Goal: Information Seeking & Learning: Compare options

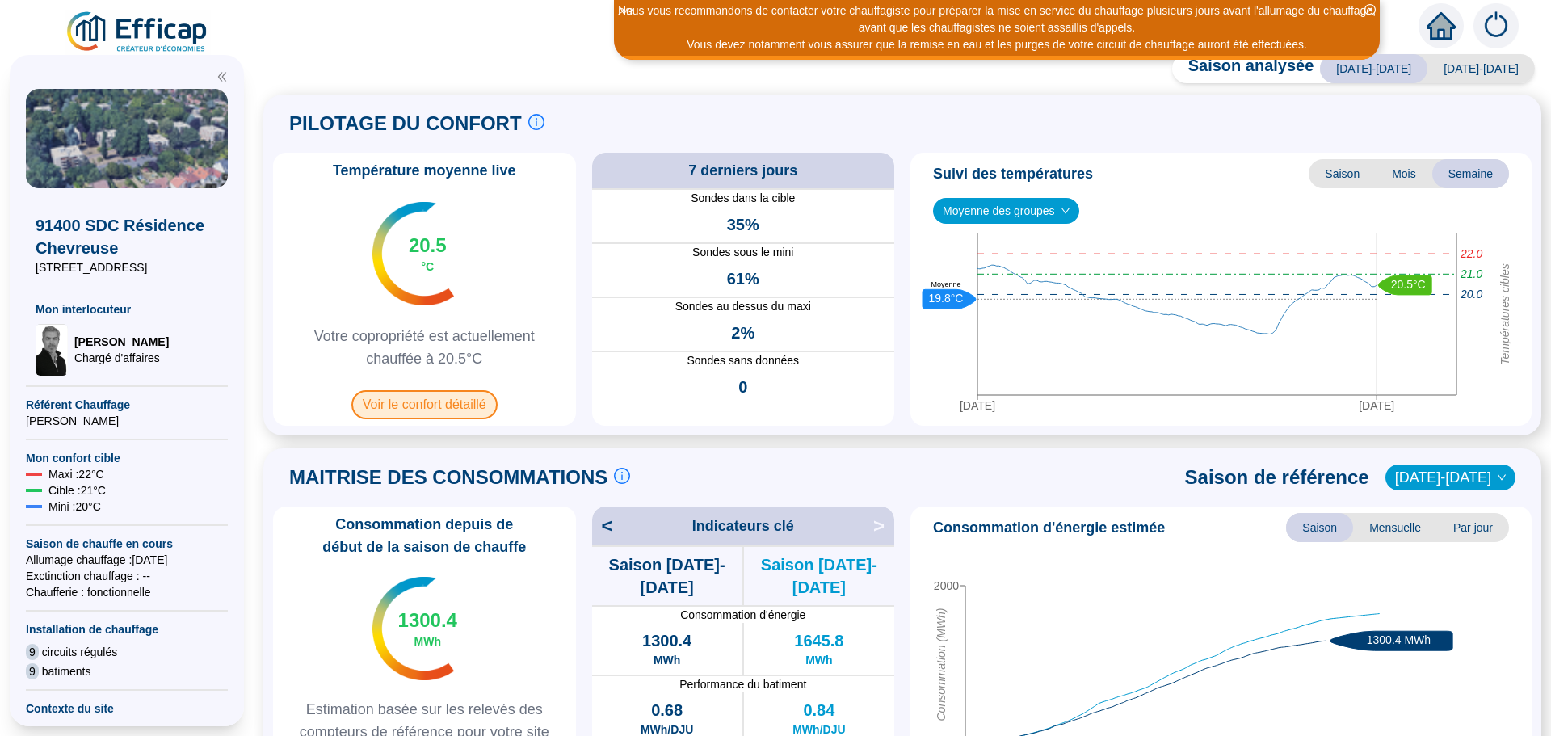
click at [414, 406] on span "Voir le confort détaillé" at bounding box center [424, 404] width 146 height 29
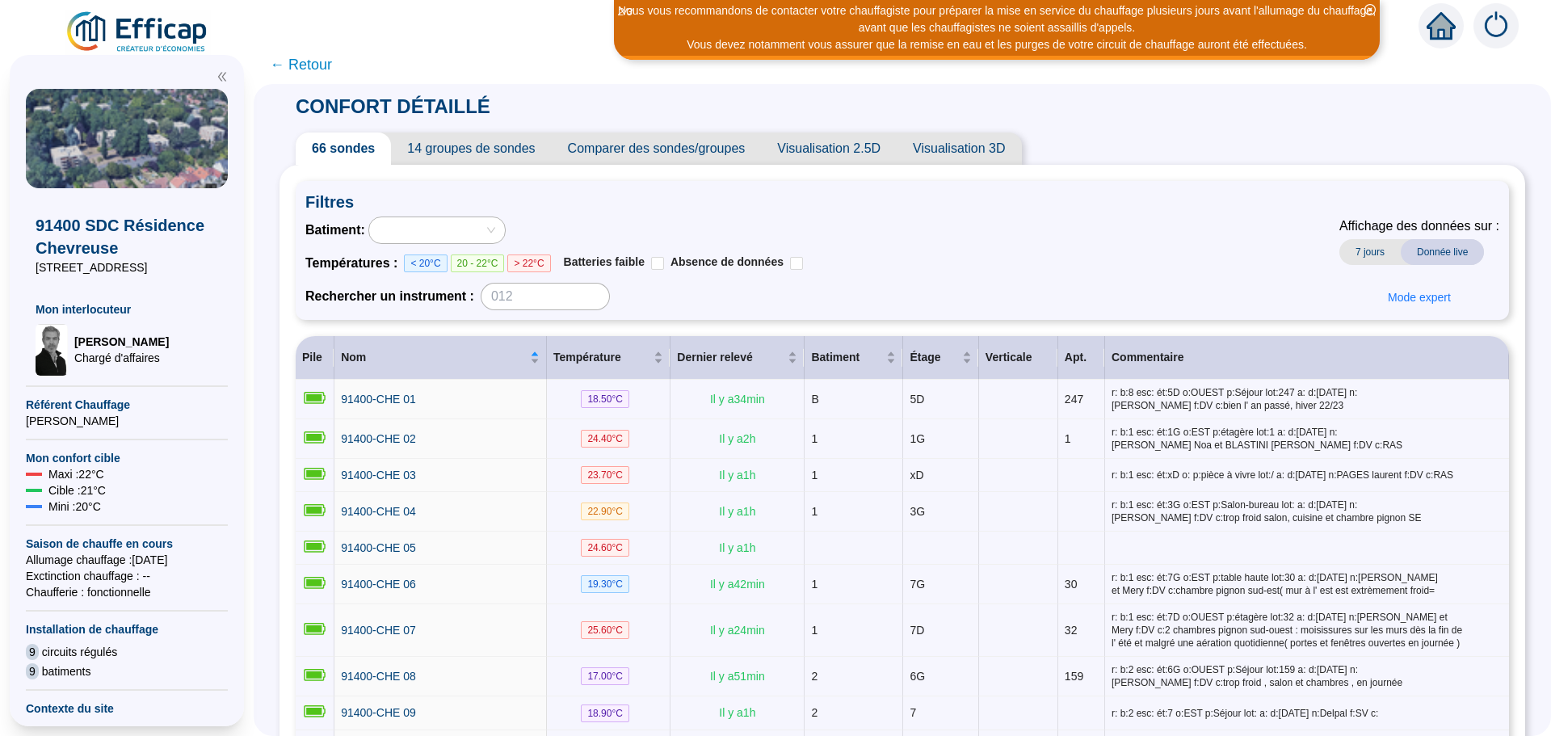
click at [654, 154] on span "Comparer des sondes/groupes" at bounding box center [657, 148] width 210 height 32
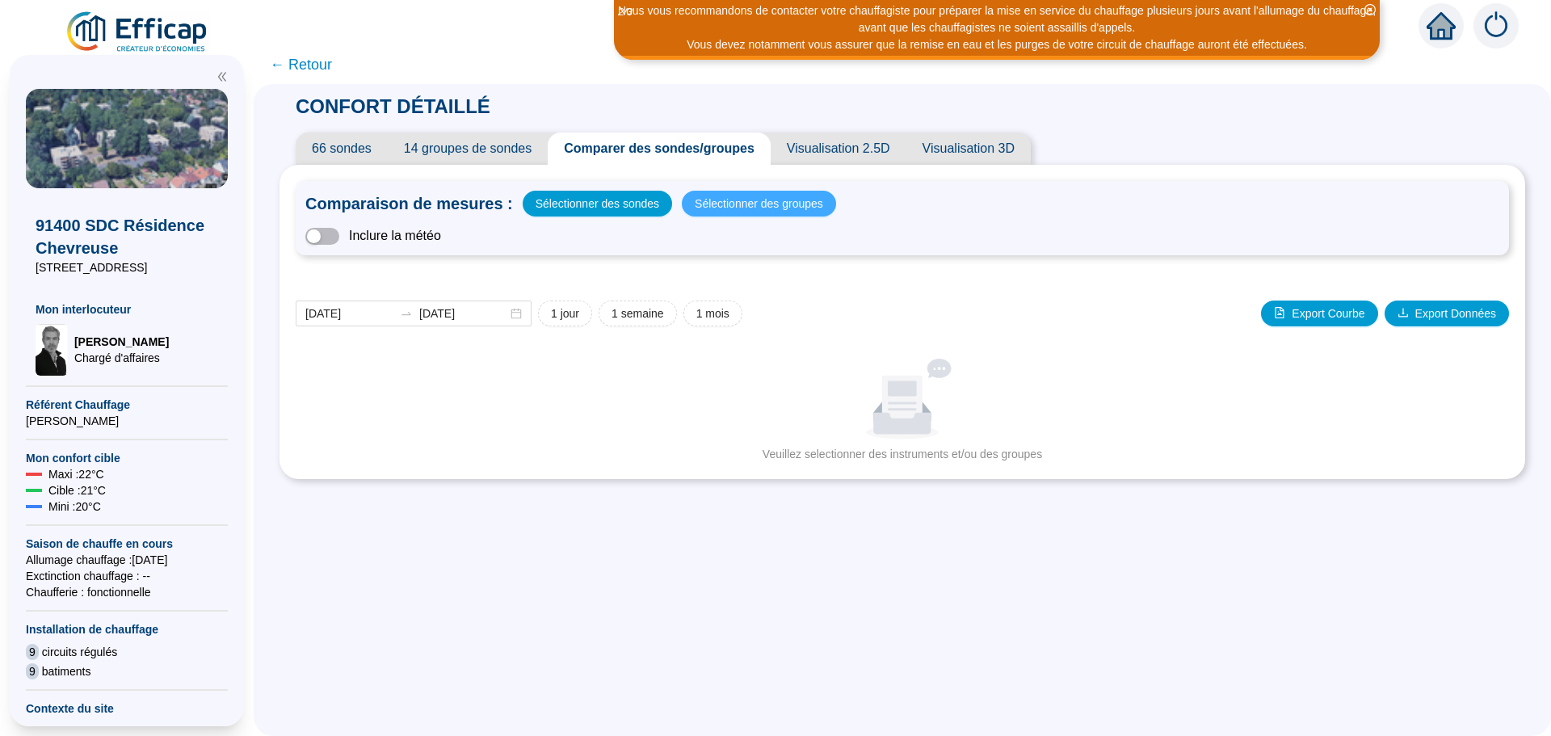
click at [720, 208] on span "Sélectionner des groupes" at bounding box center [759, 203] width 128 height 23
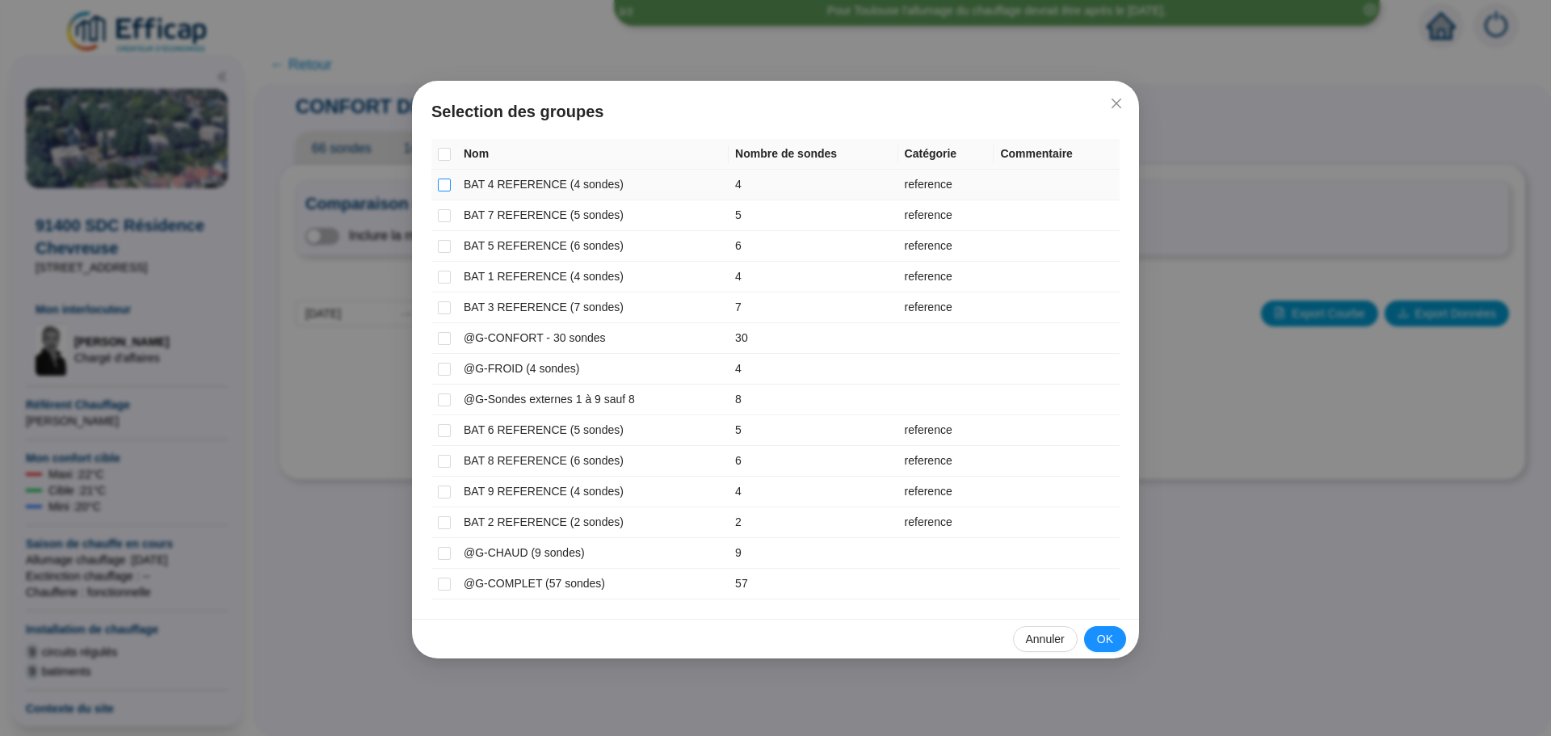
click at [448, 189] on input "checkbox" at bounding box center [444, 184] width 13 height 13
checkbox input "true"
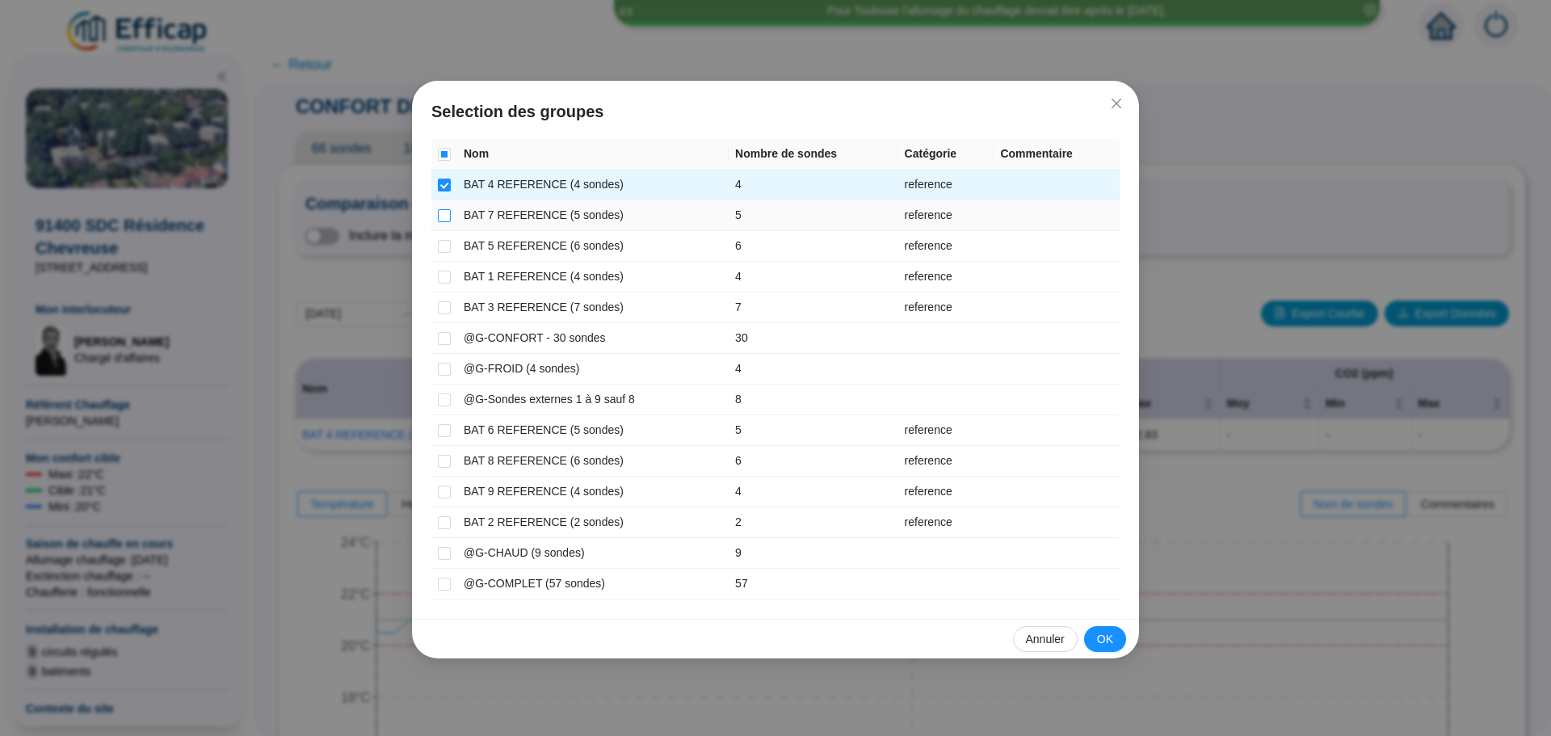
click at [445, 218] on input "checkbox" at bounding box center [444, 215] width 13 height 13
checkbox input "true"
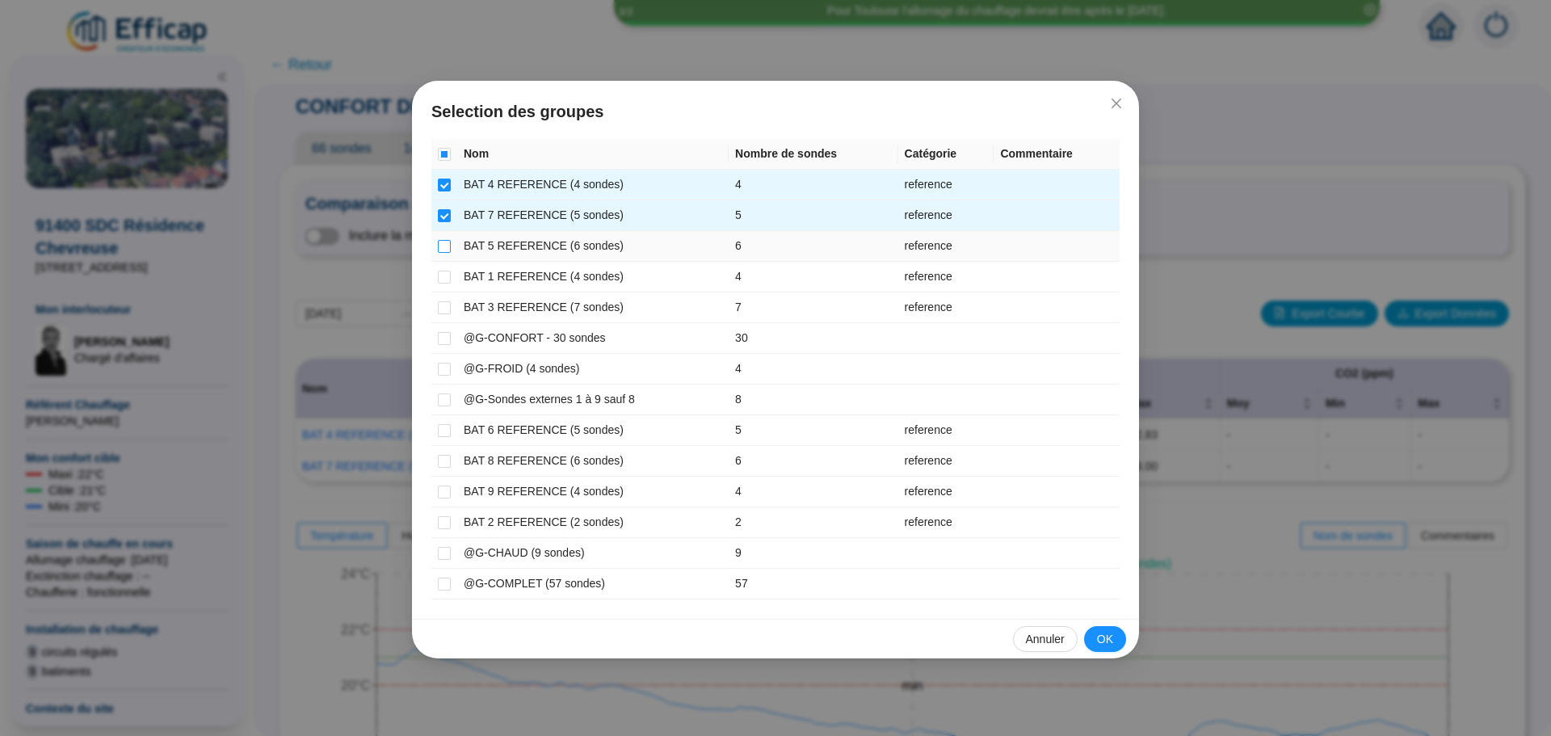
click at [444, 252] on input "checkbox" at bounding box center [444, 246] width 13 height 13
checkbox input "true"
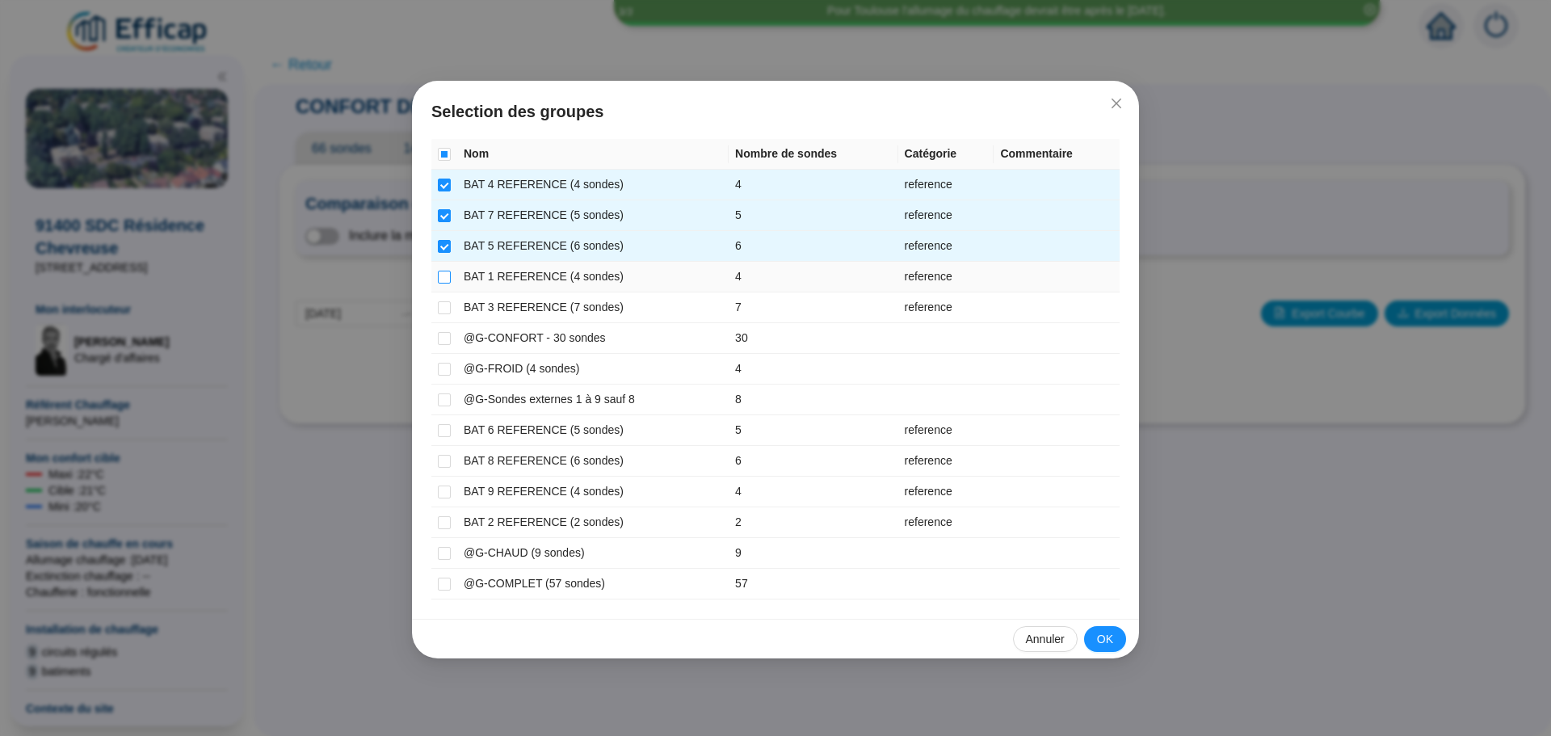
click at [443, 275] on input "checkbox" at bounding box center [444, 277] width 13 height 13
checkbox input "true"
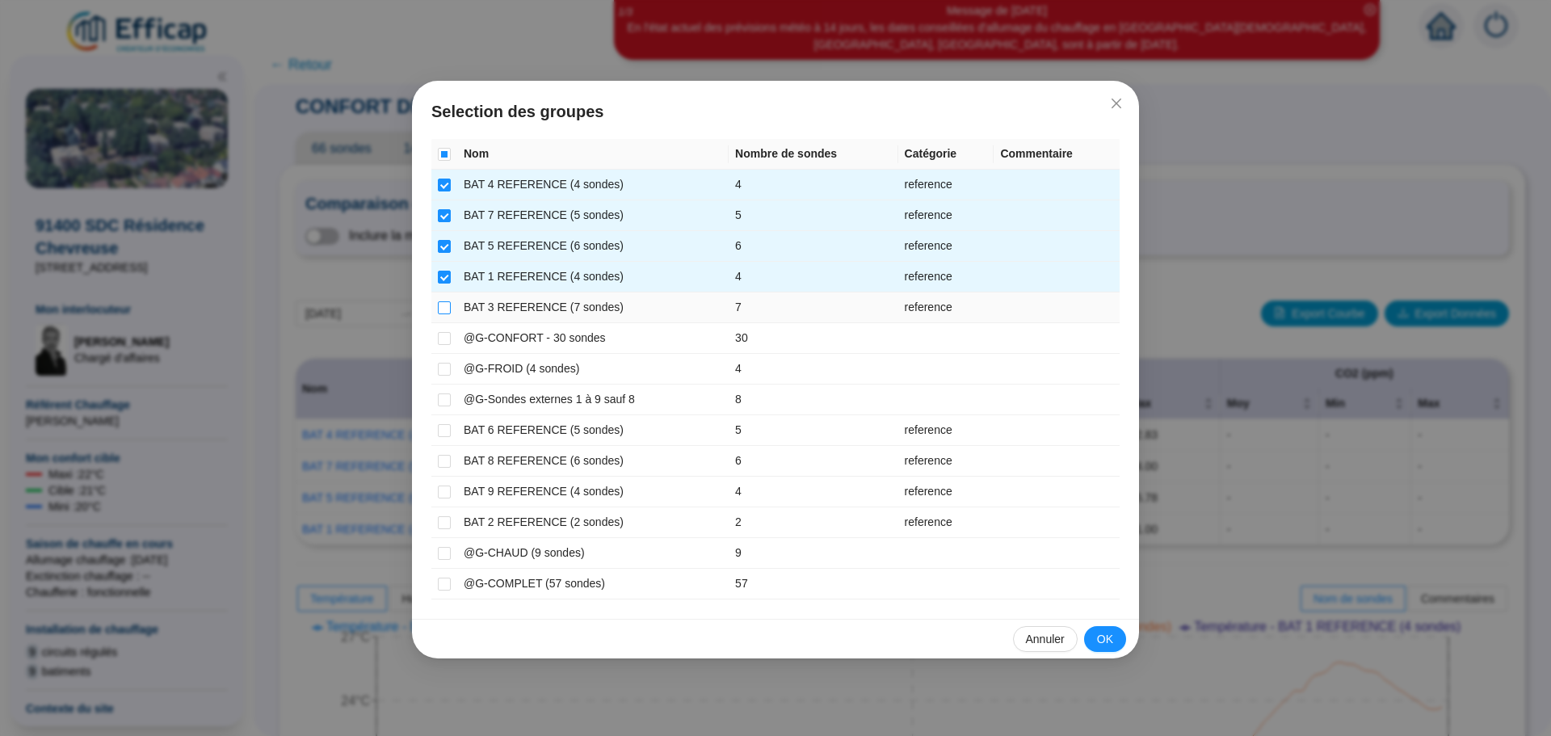
click at [442, 310] on input "checkbox" at bounding box center [444, 307] width 13 height 13
checkbox input "true"
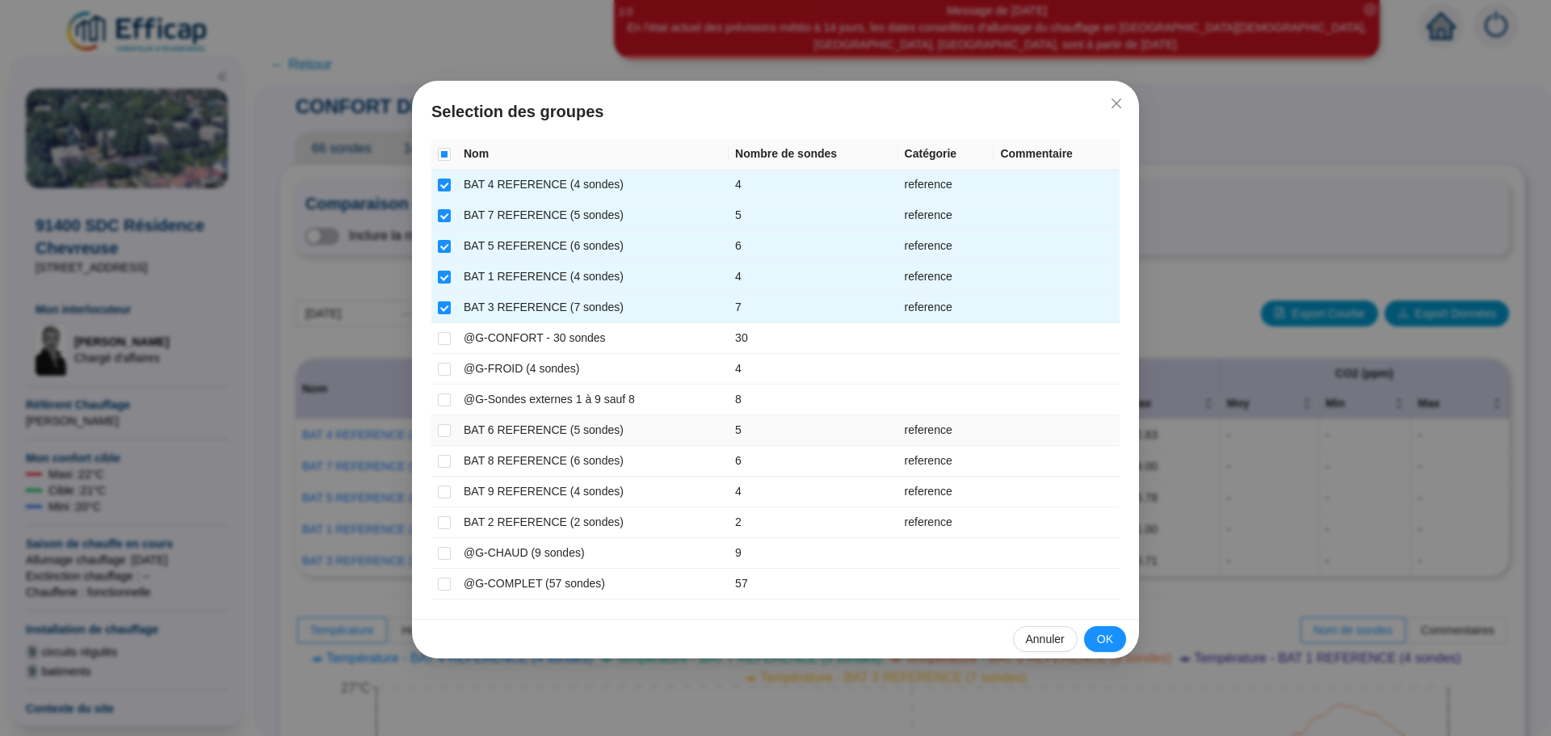
drag, startPoint x: 445, startPoint y: 435, endPoint x: 444, endPoint y: 446, distance: 10.5
click at [445, 437] on label at bounding box center [444, 430] width 13 height 17
click at [445, 437] on input "checkbox" at bounding box center [444, 430] width 13 height 13
checkbox input "true"
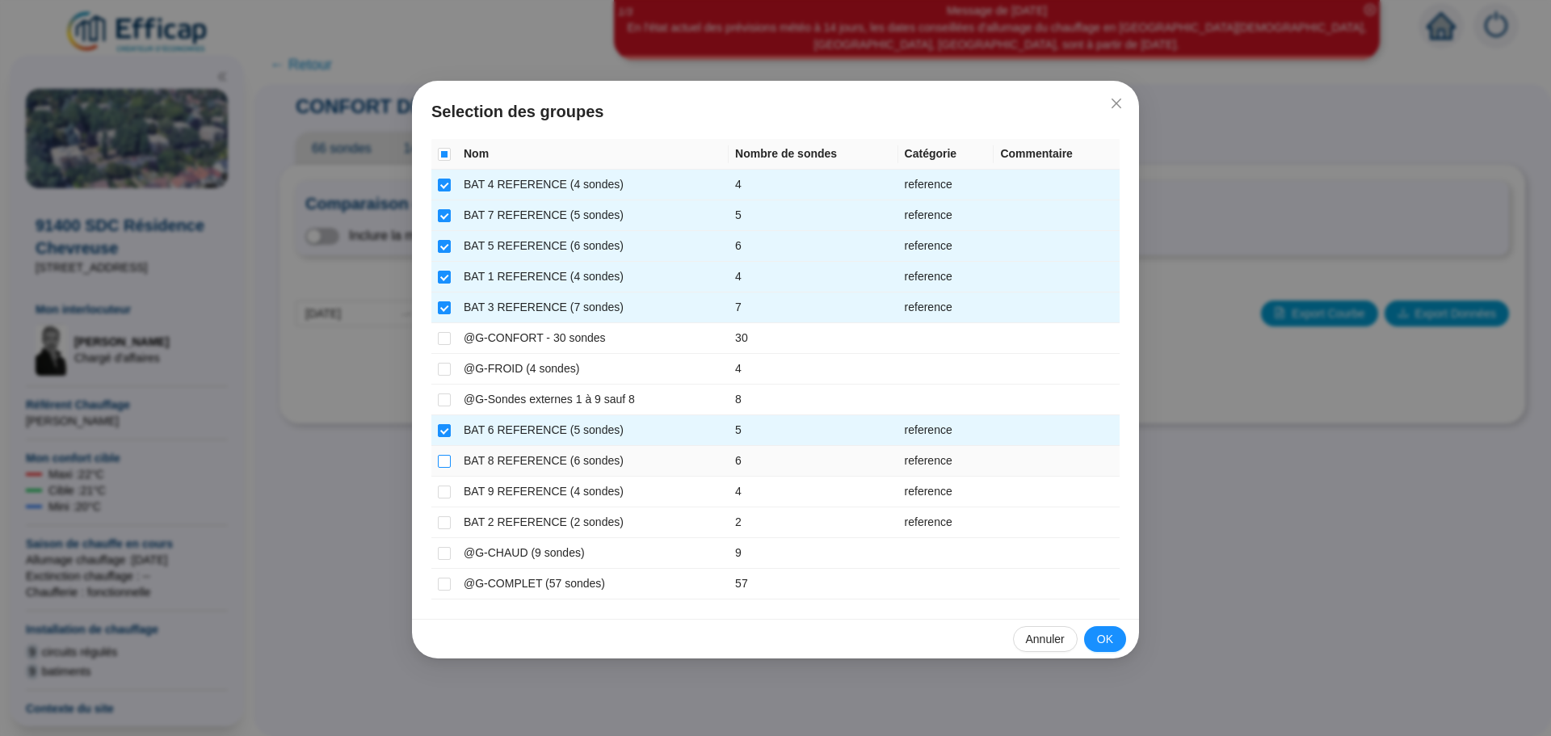
click at [444, 457] on input "checkbox" at bounding box center [444, 461] width 13 height 13
checkbox input "true"
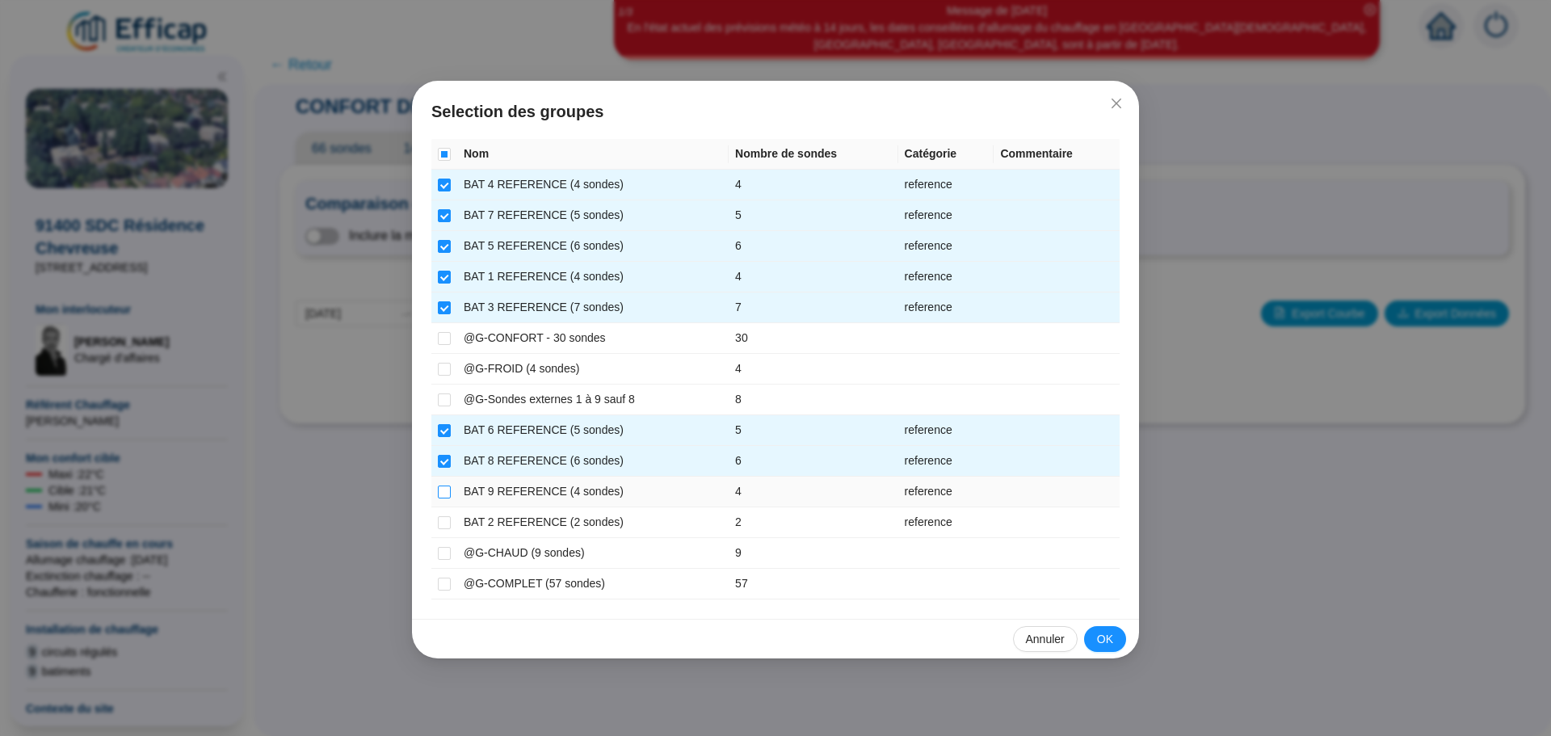
click at [445, 492] on input "checkbox" at bounding box center [444, 491] width 13 height 13
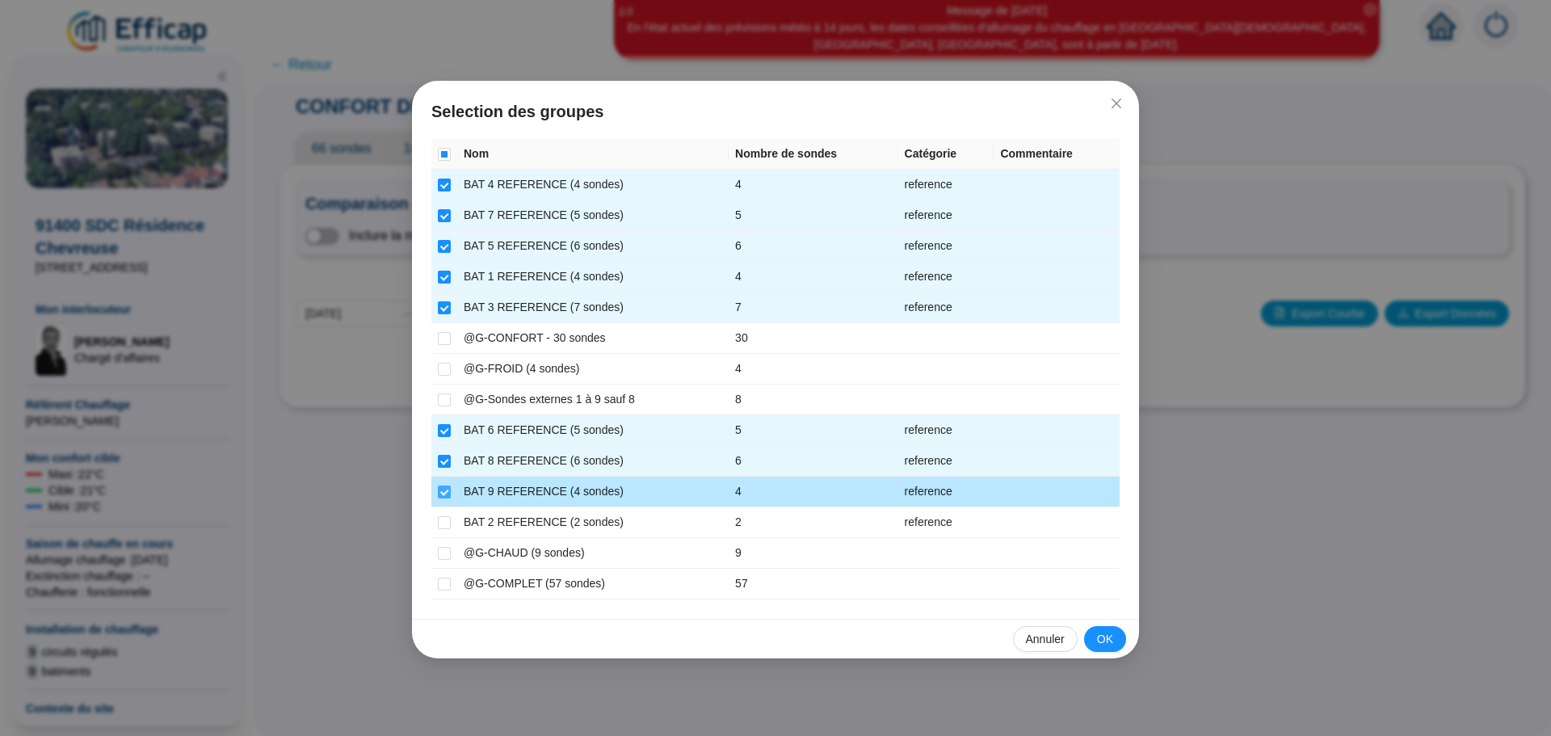
click at [445, 492] on input "checkbox" at bounding box center [444, 491] width 13 height 13
checkbox input "false"
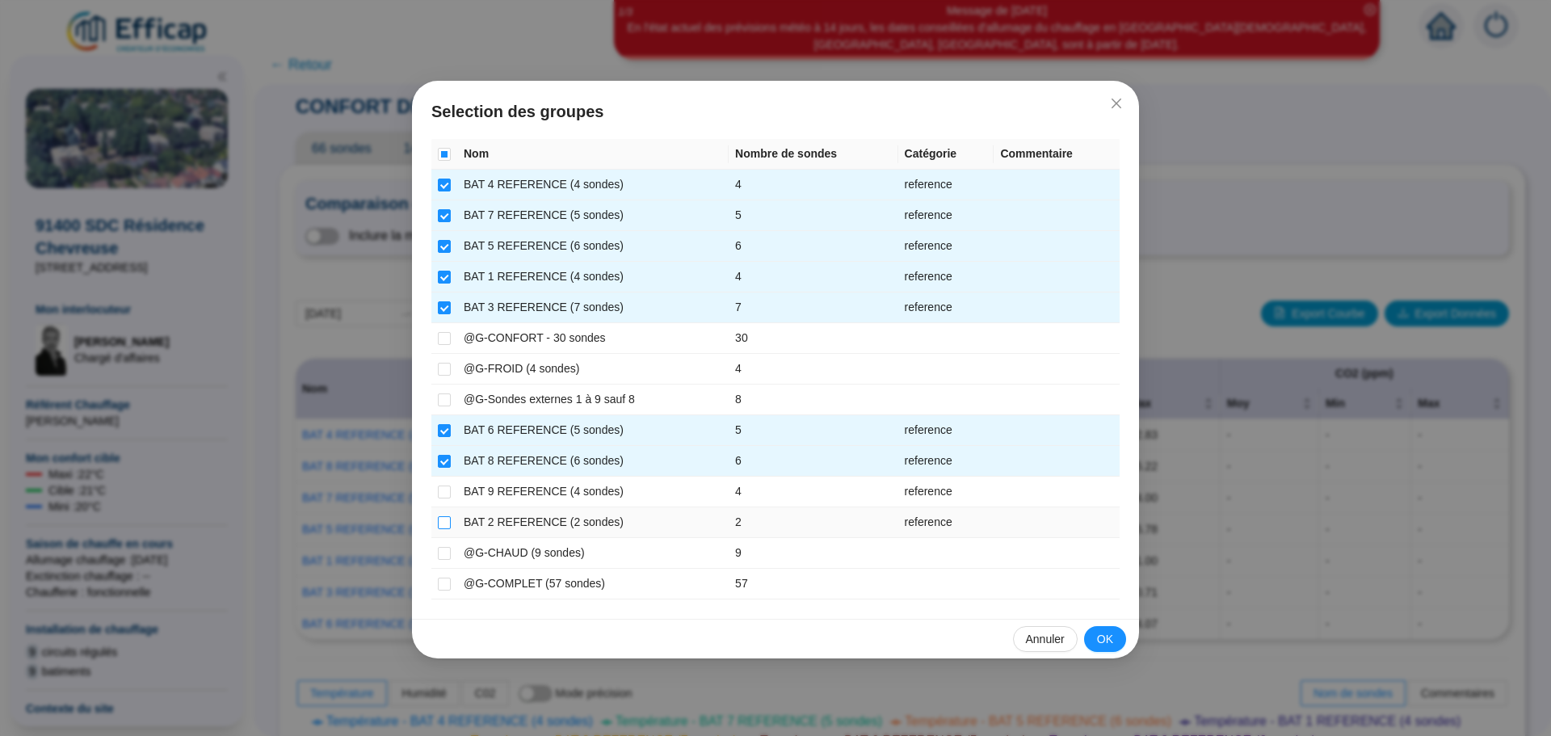
drag, startPoint x: 446, startPoint y: 518, endPoint x: 472, endPoint y: 540, distance: 33.8
click at [450, 525] on input "checkbox" at bounding box center [444, 522] width 13 height 13
checkbox input "true"
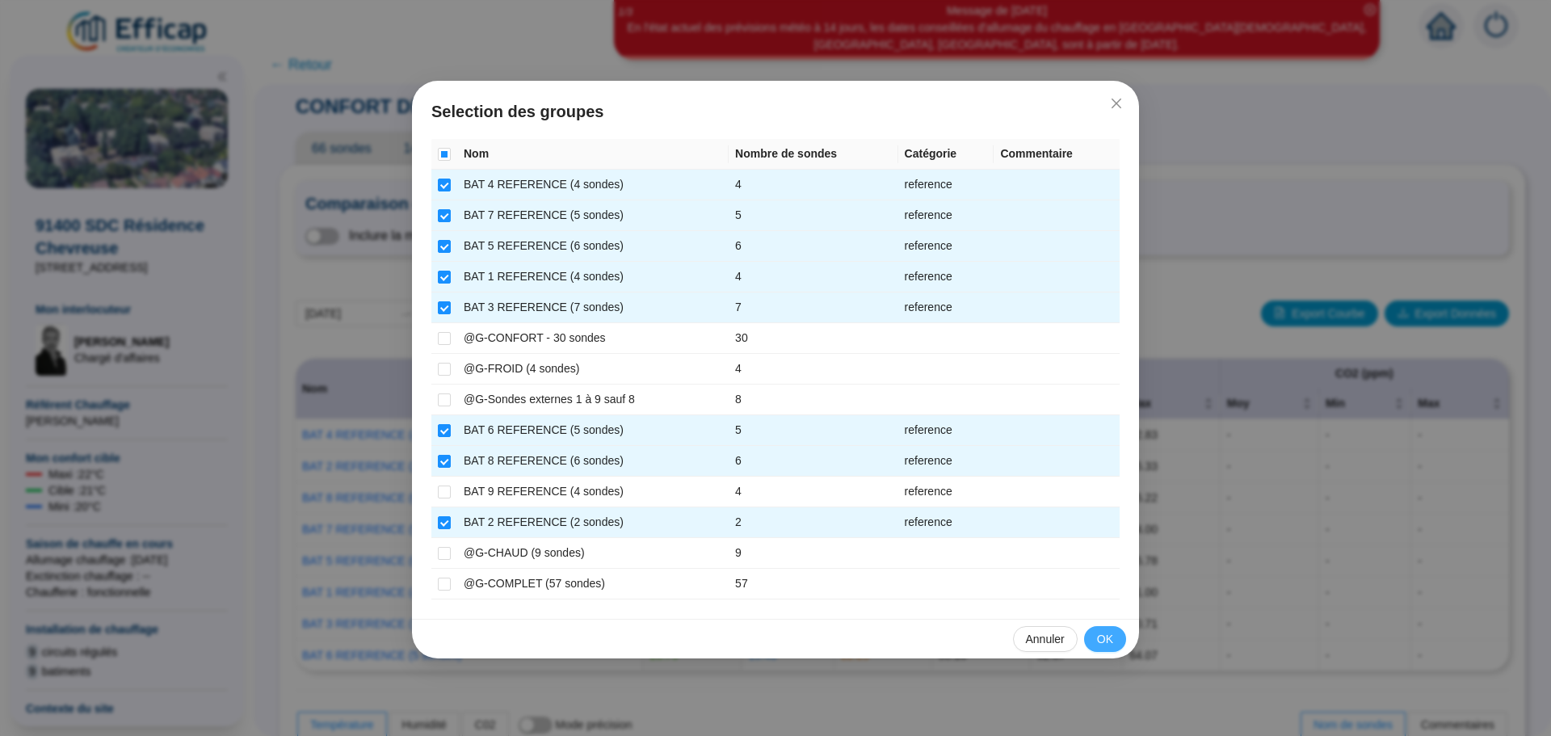
click at [1087, 641] on button "OK" at bounding box center [1105, 639] width 42 height 26
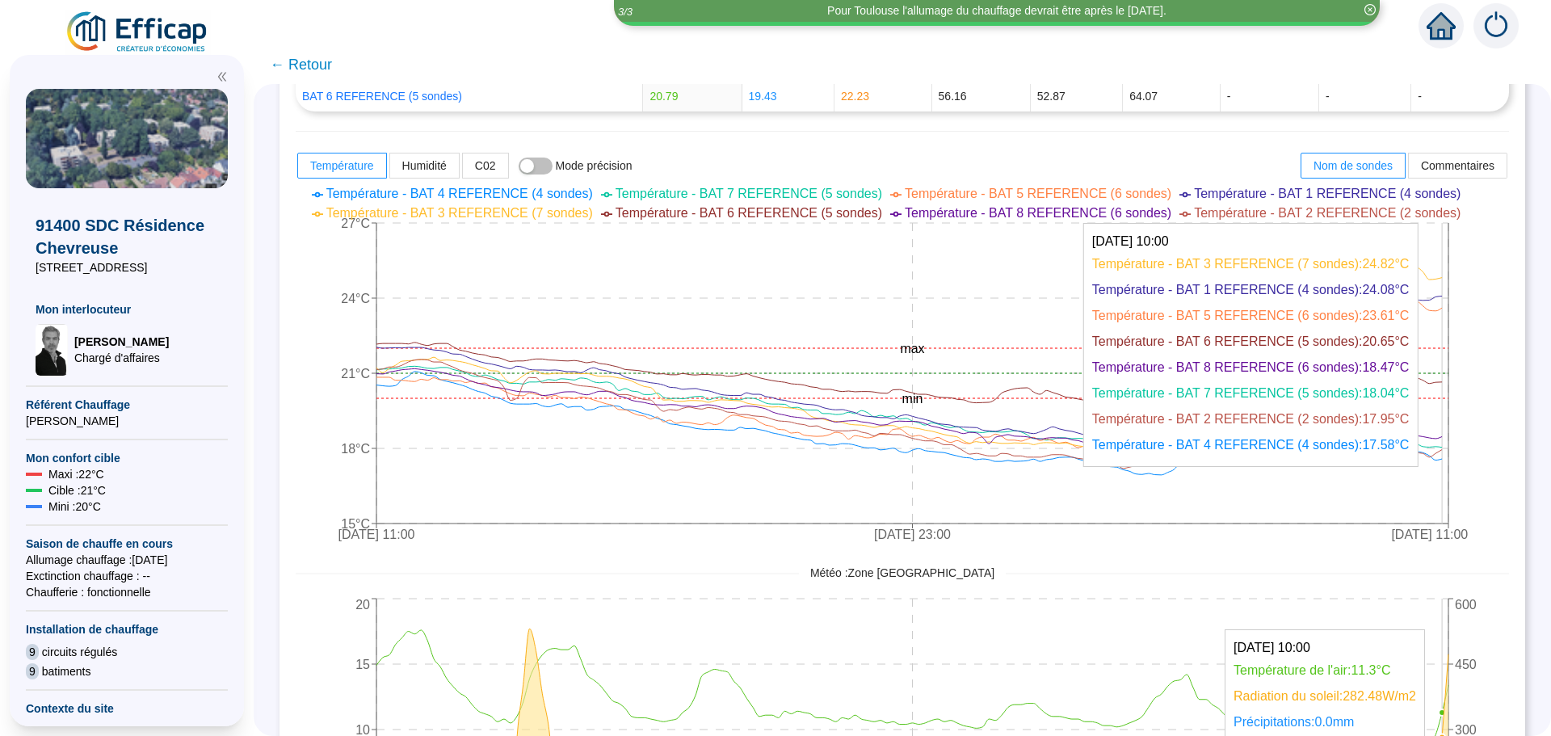
scroll to position [646, 0]
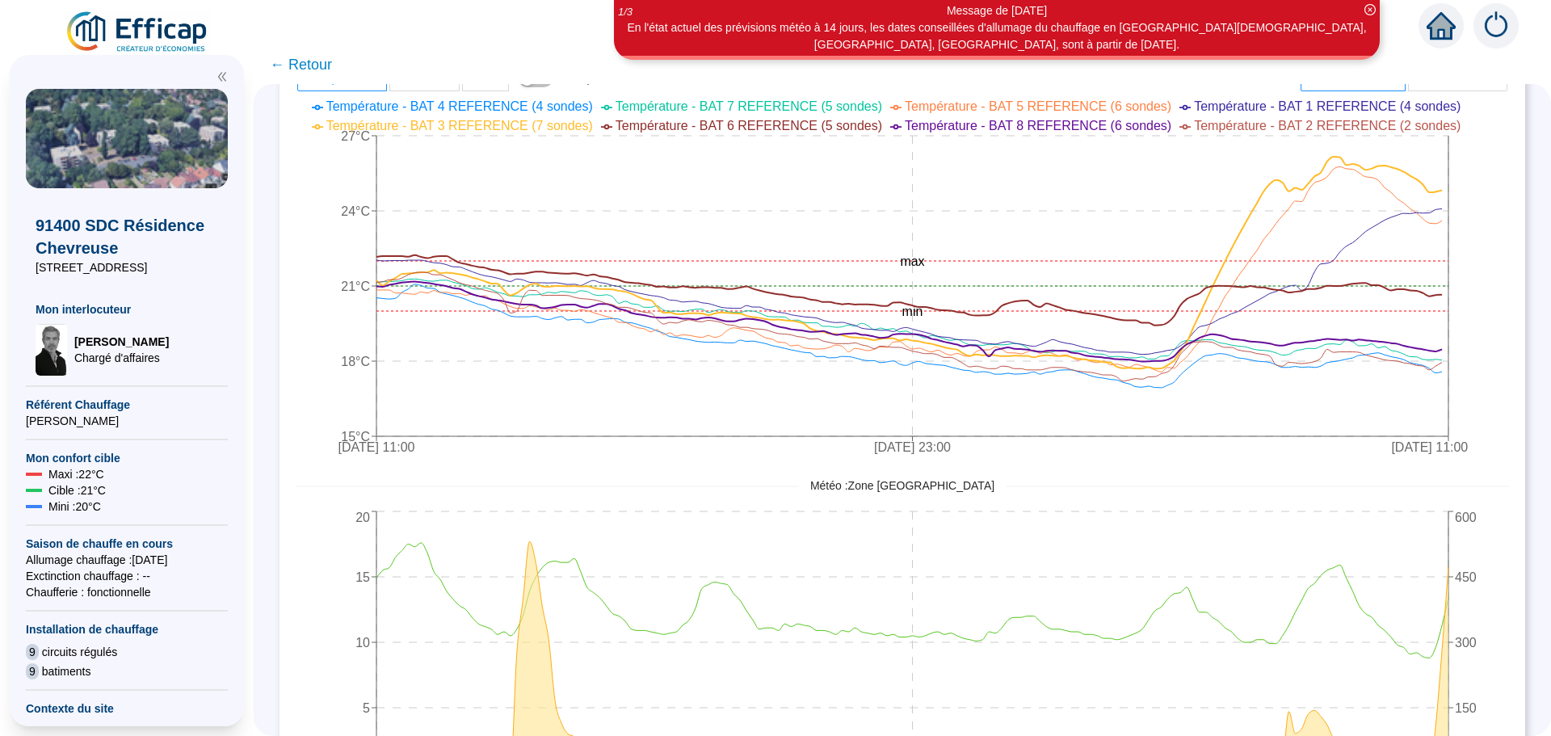
click at [332, 68] on span "← Retour" at bounding box center [301, 64] width 62 height 23
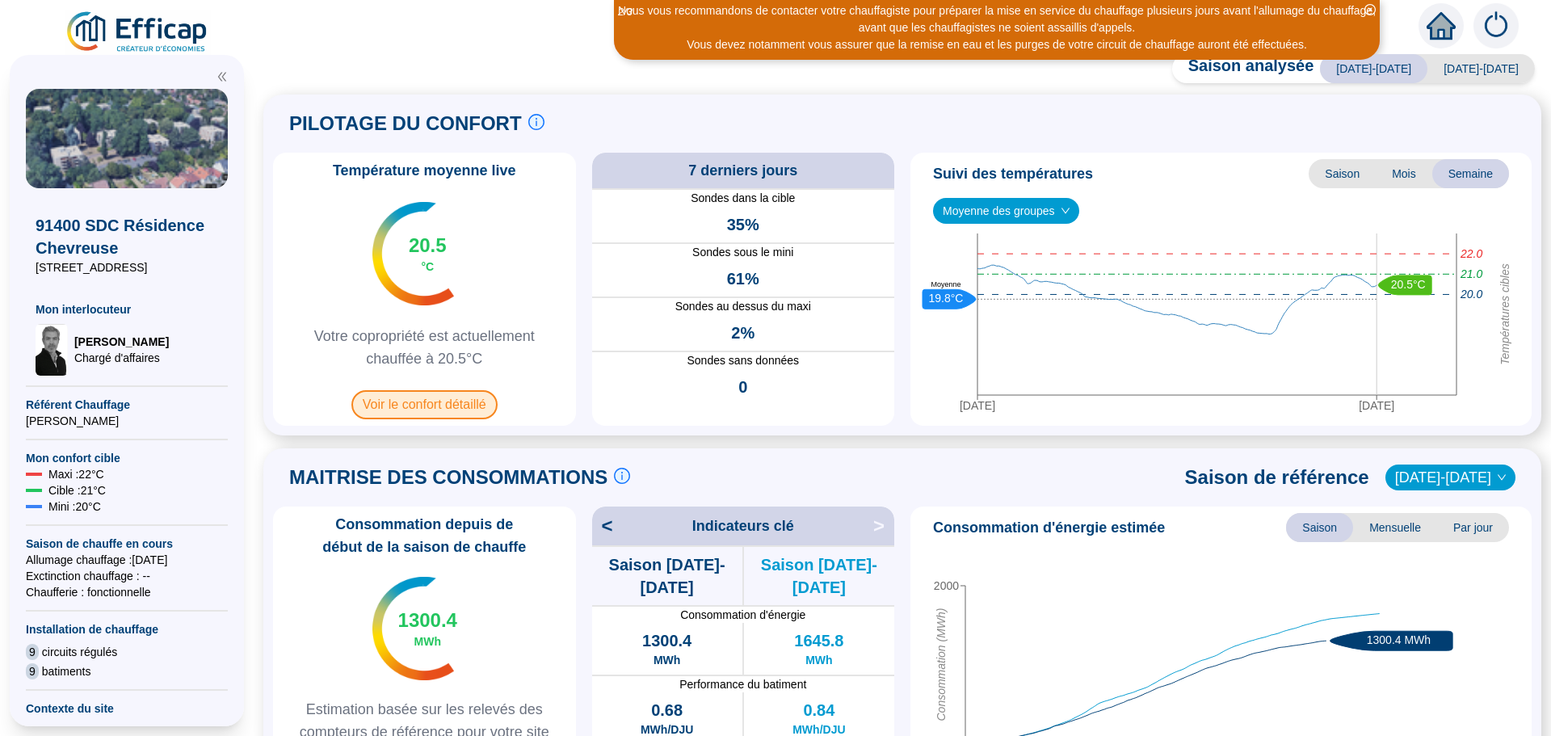
click at [435, 405] on span "Voir le confort détaillé" at bounding box center [424, 404] width 146 height 29
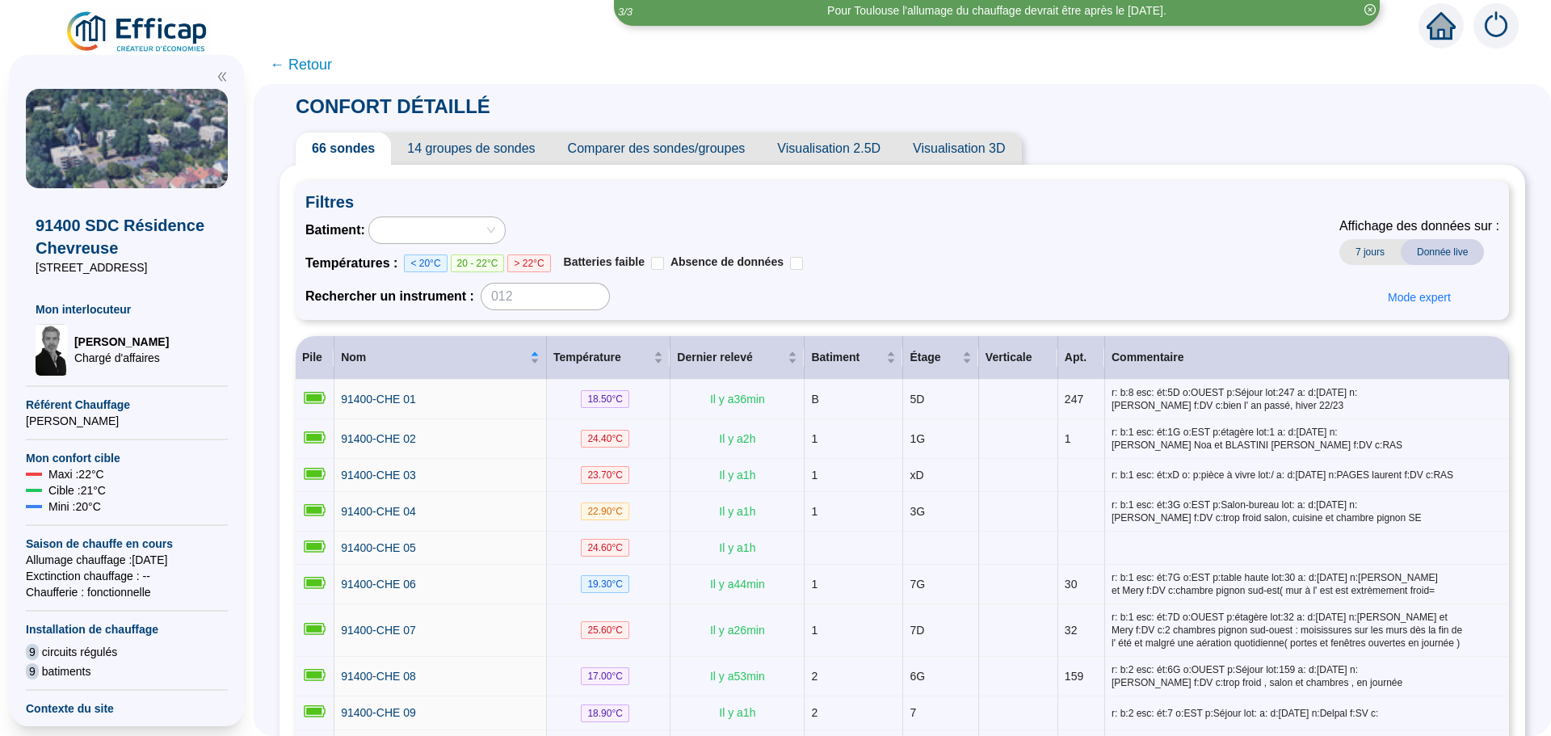
click at [653, 148] on span "Comparer des sondes/groupes" at bounding box center [657, 148] width 210 height 32
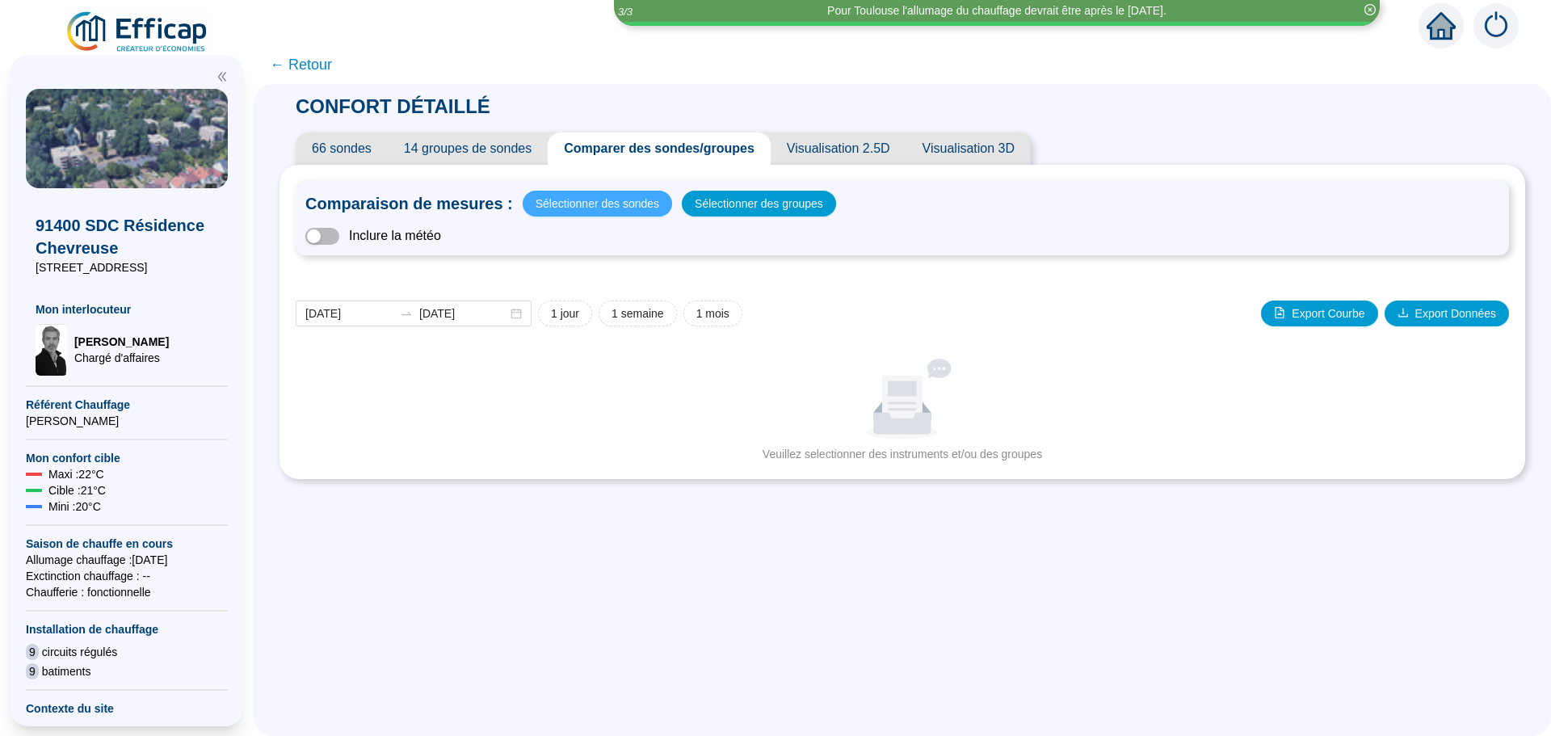
click at [619, 199] on span "Sélectionner des sondes" at bounding box center [597, 203] width 124 height 23
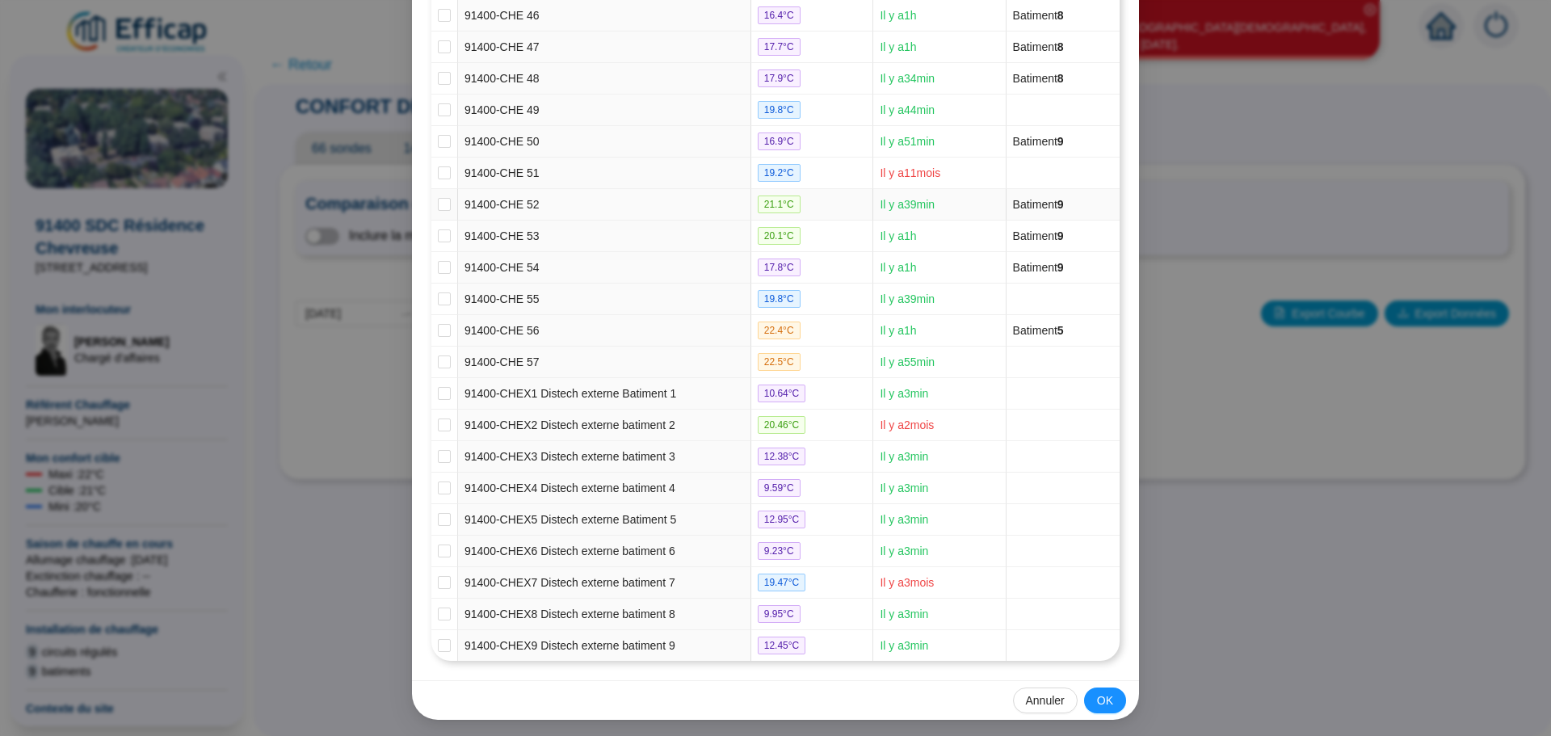
scroll to position [1653, 0]
click at [445, 389] on td at bounding box center [444, 390] width 27 height 31
click at [440, 395] on input "checkbox" at bounding box center [444, 390] width 13 height 13
checkbox input "true"
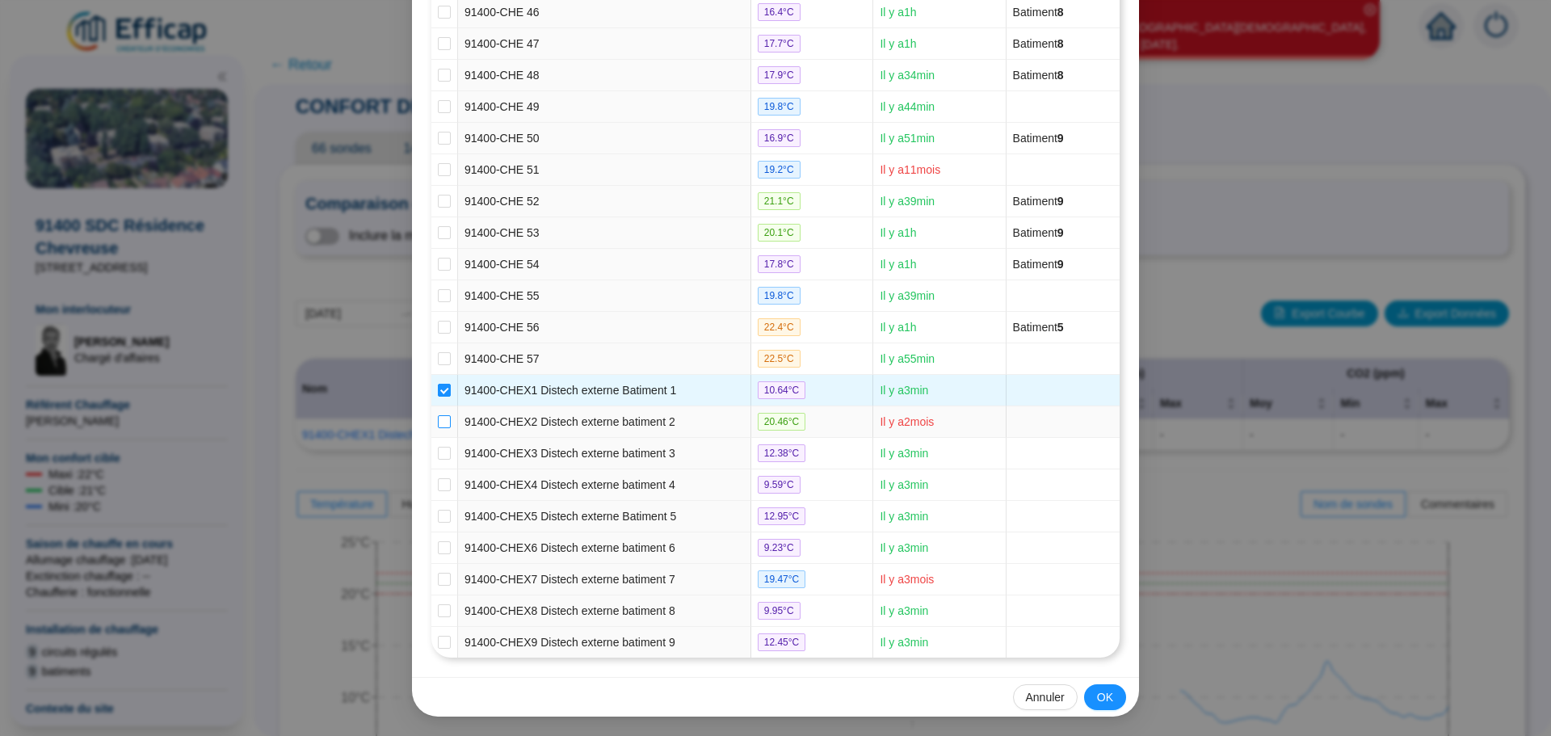
click at [439, 422] on input "checkbox" at bounding box center [444, 421] width 13 height 13
checkbox input "true"
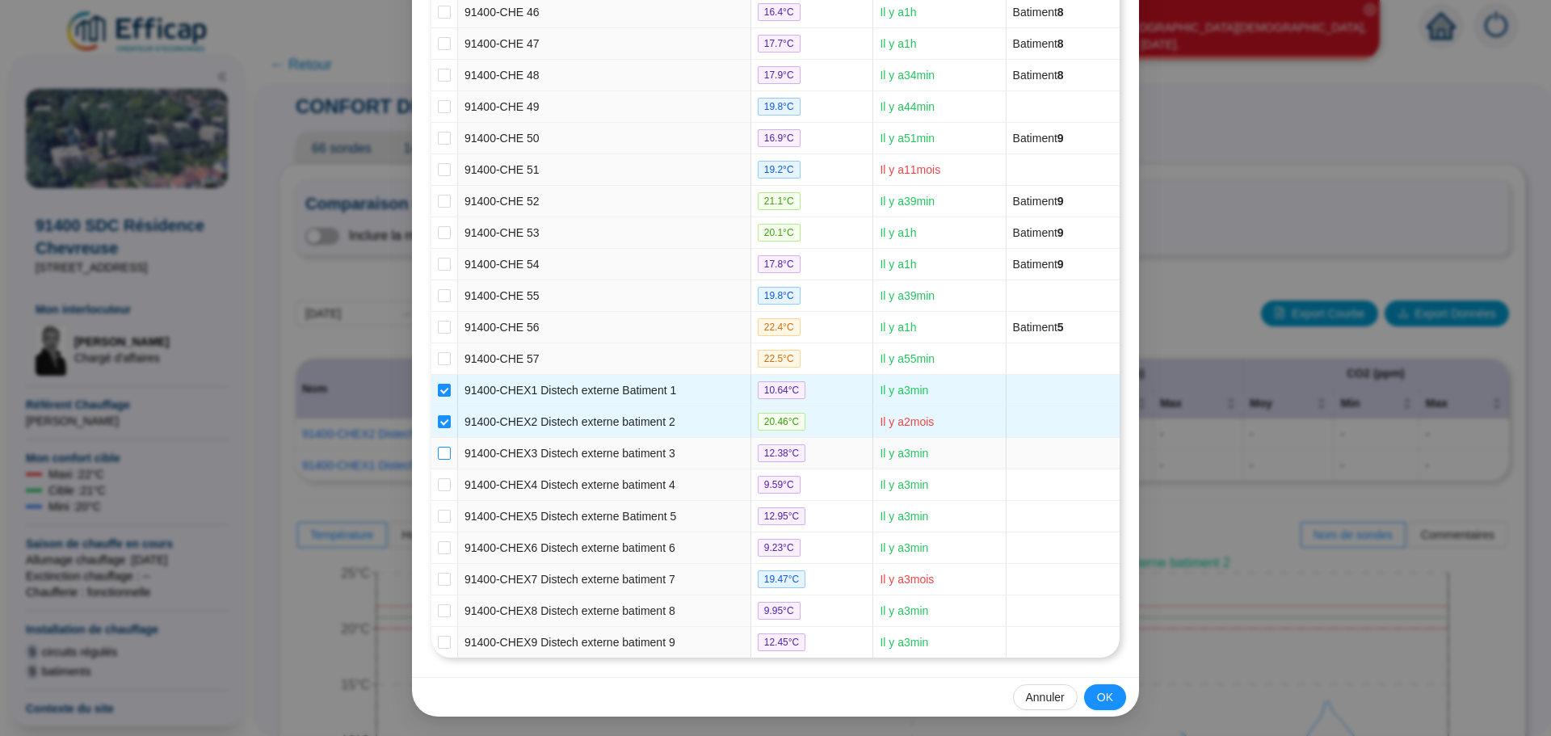
click at [438, 453] on input "checkbox" at bounding box center [444, 453] width 13 height 13
checkbox input "true"
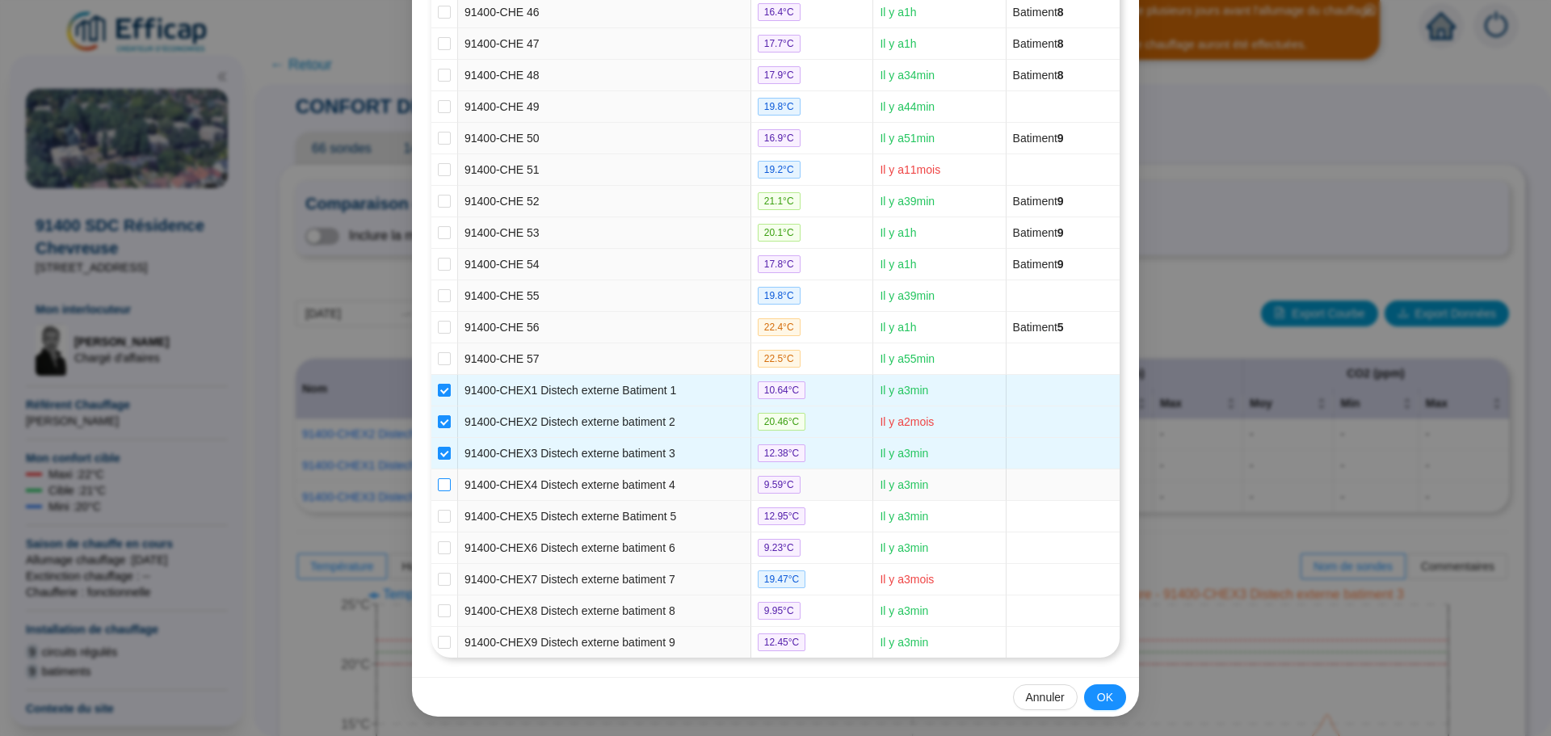
click at [439, 489] on input "checkbox" at bounding box center [444, 484] width 13 height 13
checkbox input "true"
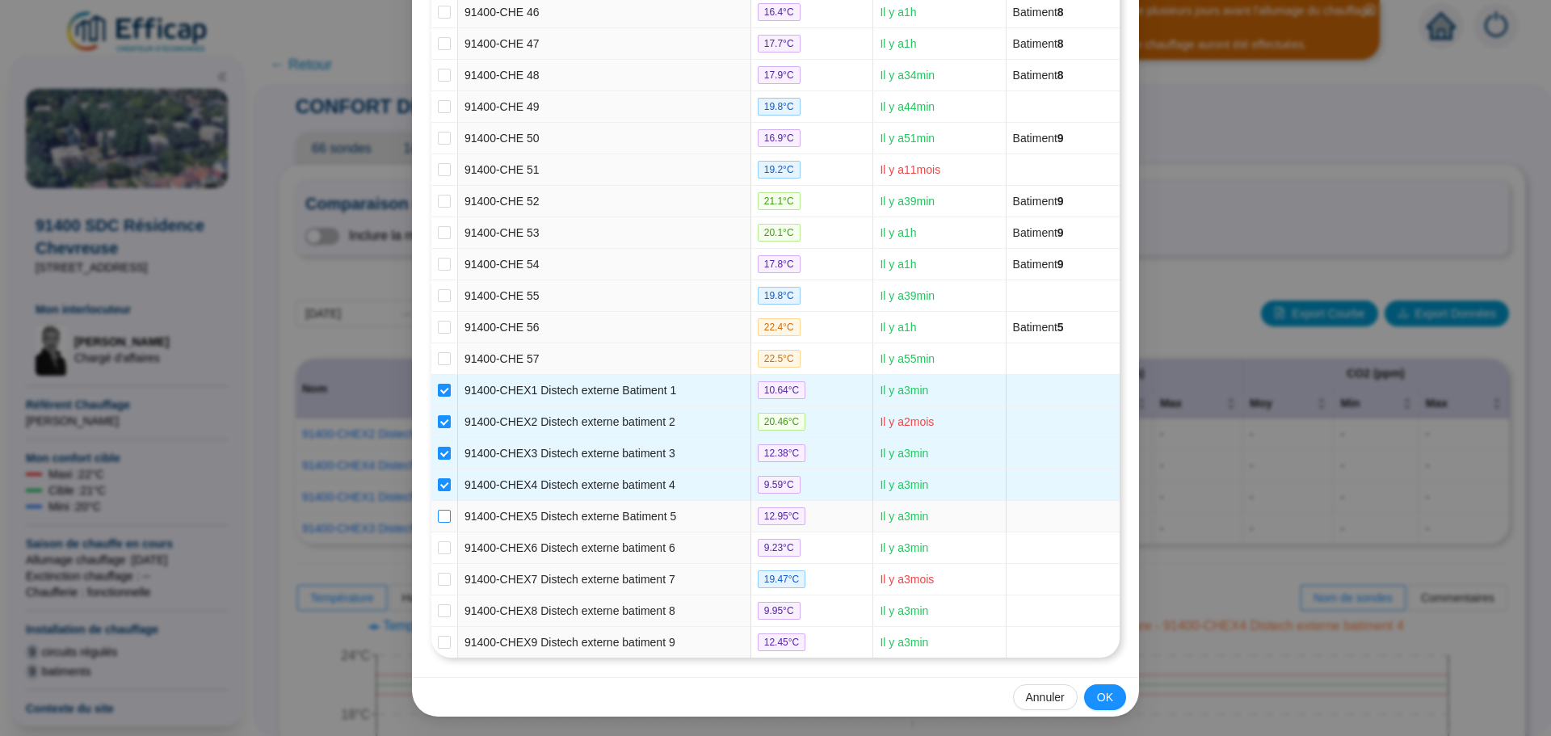
click at [438, 510] on input "checkbox" at bounding box center [444, 516] width 13 height 13
checkbox input "true"
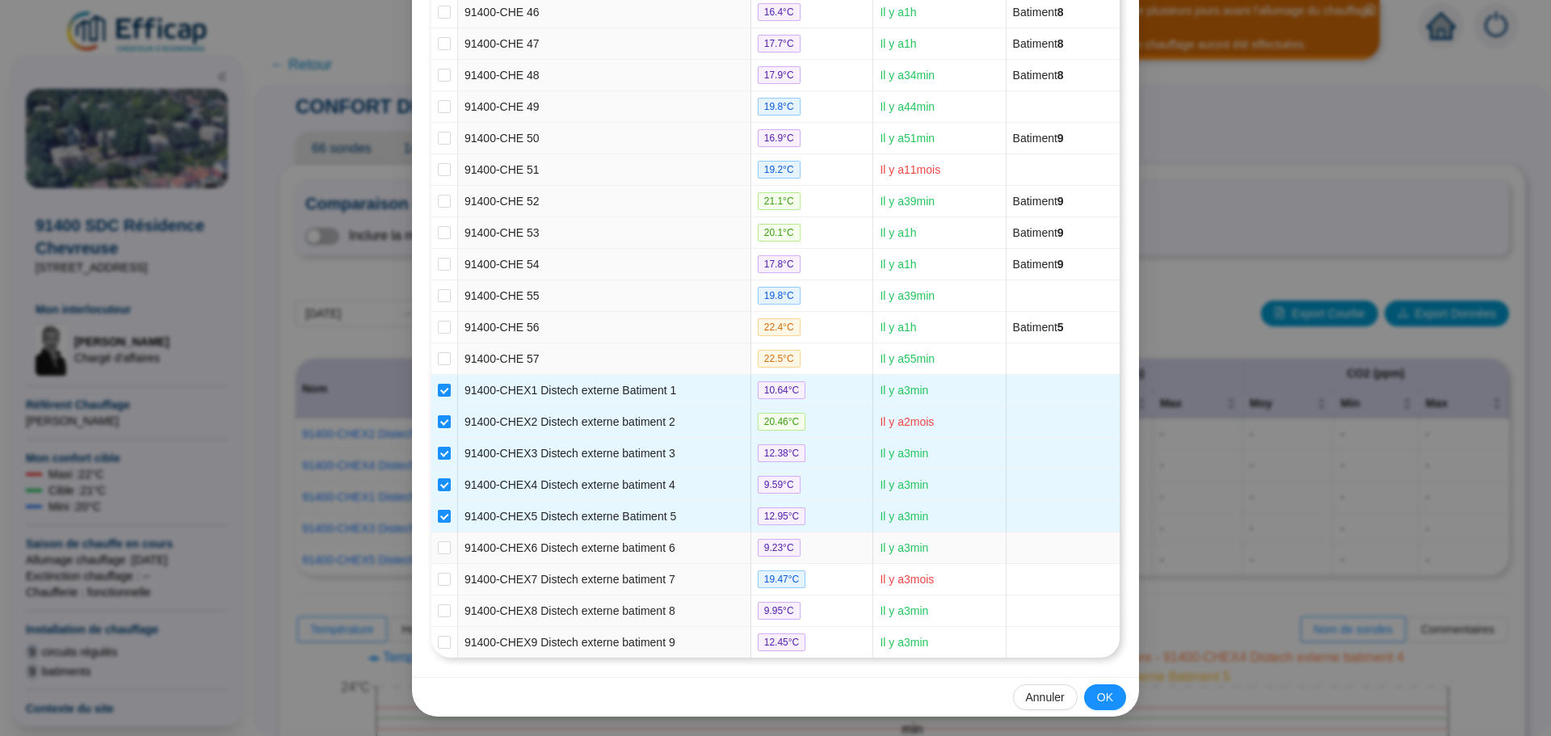
drag, startPoint x: 437, startPoint y: 548, endPoint x: 437, endPoint y: 567, distance: 19.4
click at [438, 550] on input "checkbox" at bounding box center [444, 547] width 13 height 13
checkbox input "true"
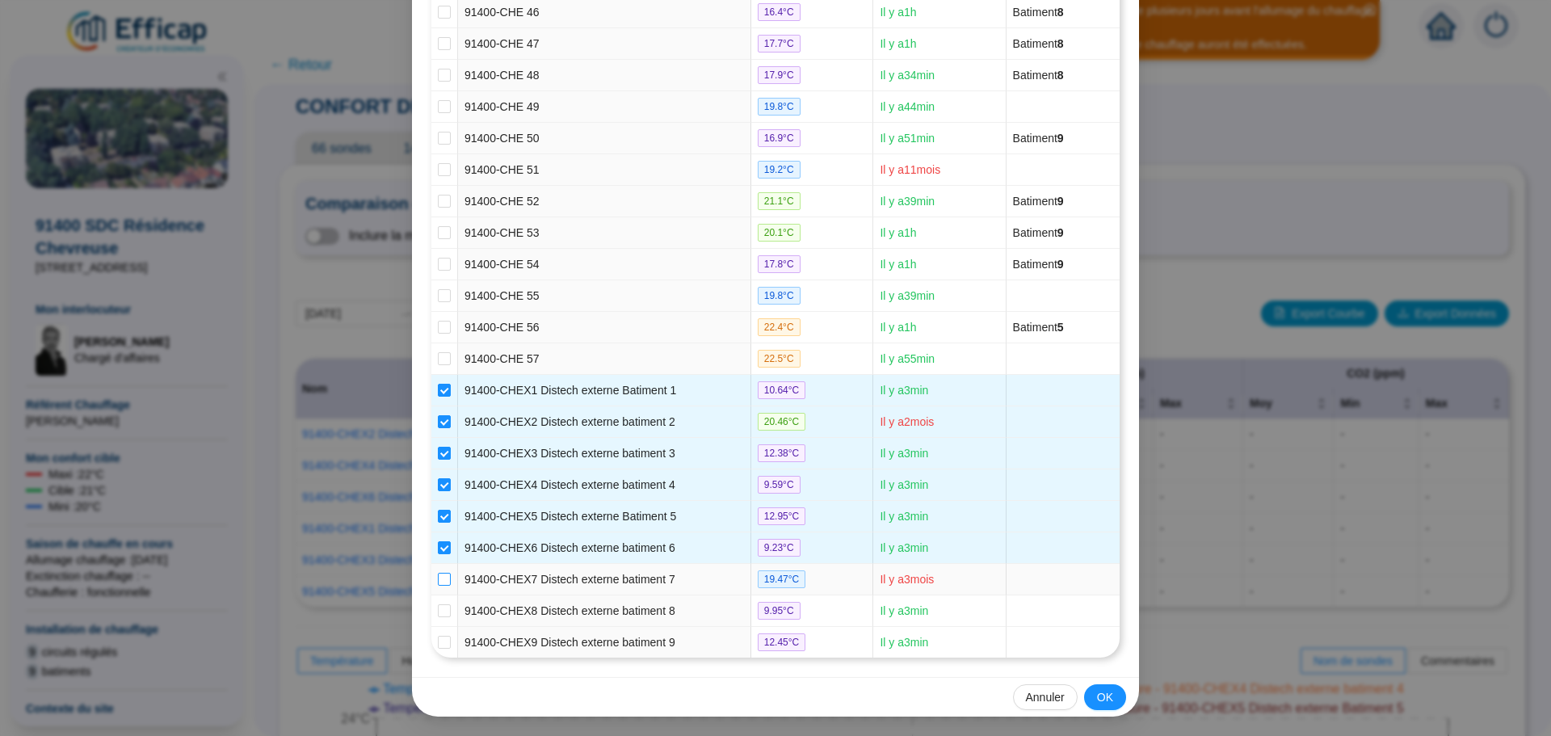
click at [438, 579] on input "checkbox" at bounding box center [444, 579] width 13 height 13
checkbox input "true"
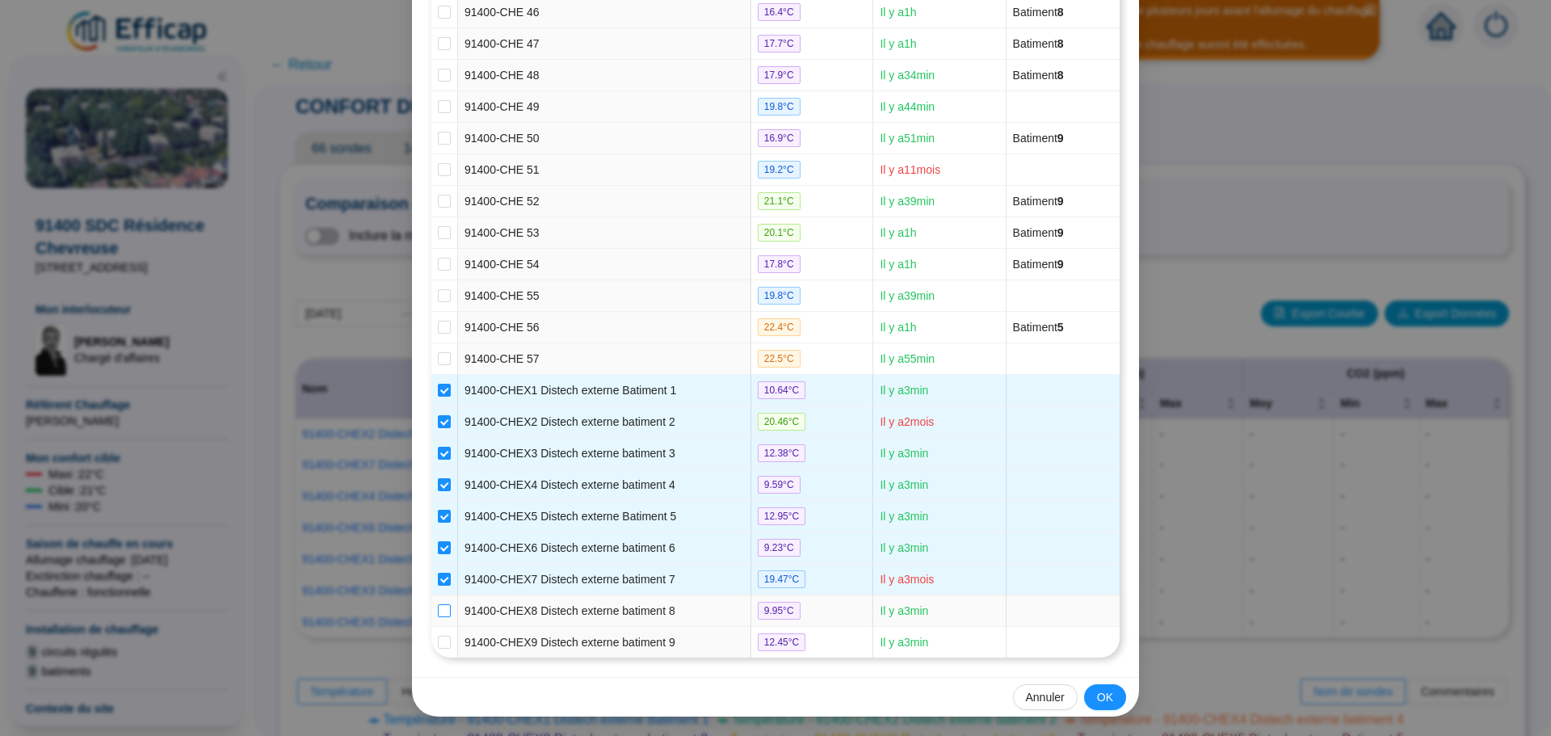
click at [439, 609] on input "checkbox" at bounding box center [444, 610] width 13 height 13
checkbox input "true"
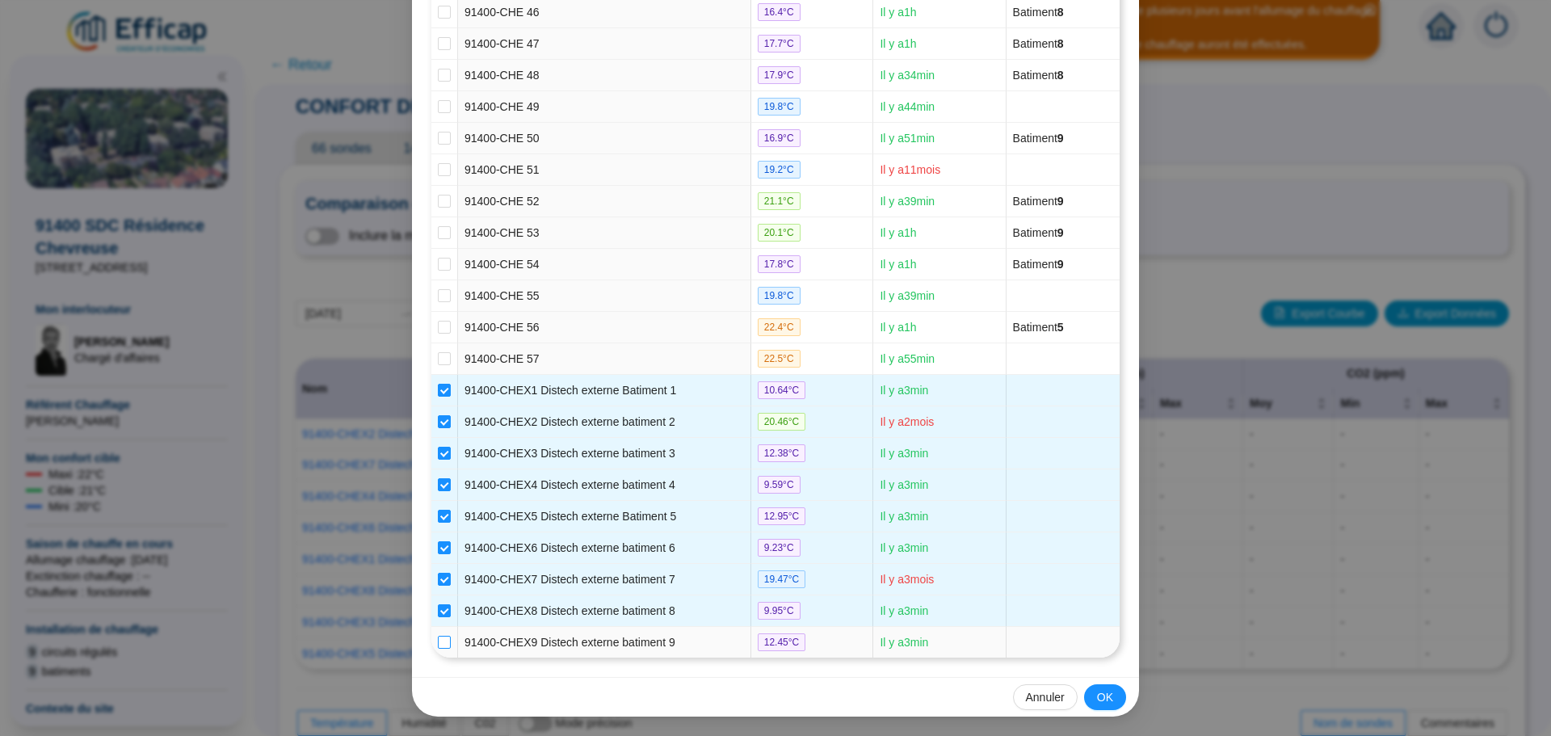
click at [439, 635] on label at bounding box center [444, 642] width 13 height 17
click at [439, 636] on input "checkbox" at bounding box center [444, 642] width 13 height 13
checkbox input "true"
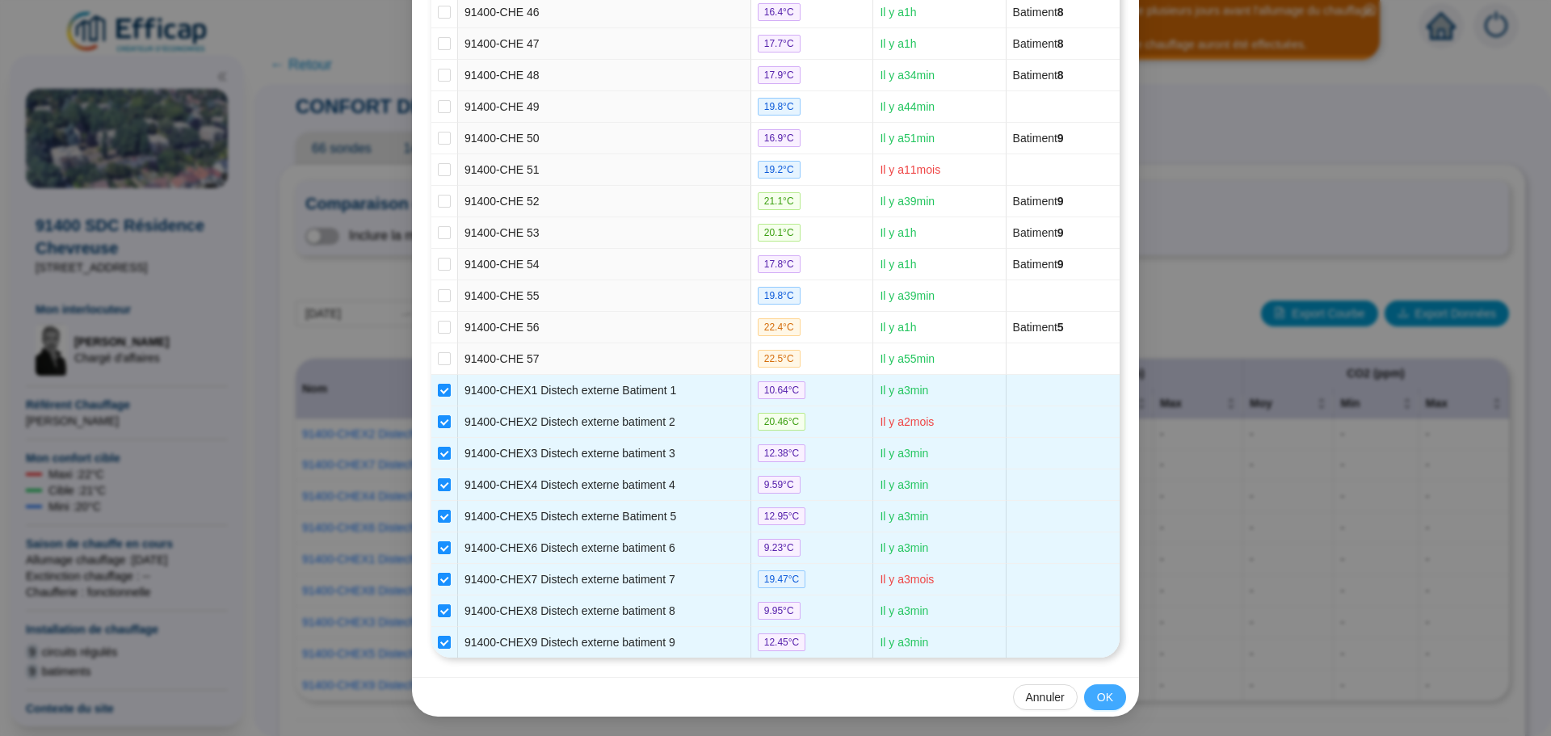
click at [1097, 701] on span "OK" at bounding box center [1105, 697] width 16 height 17
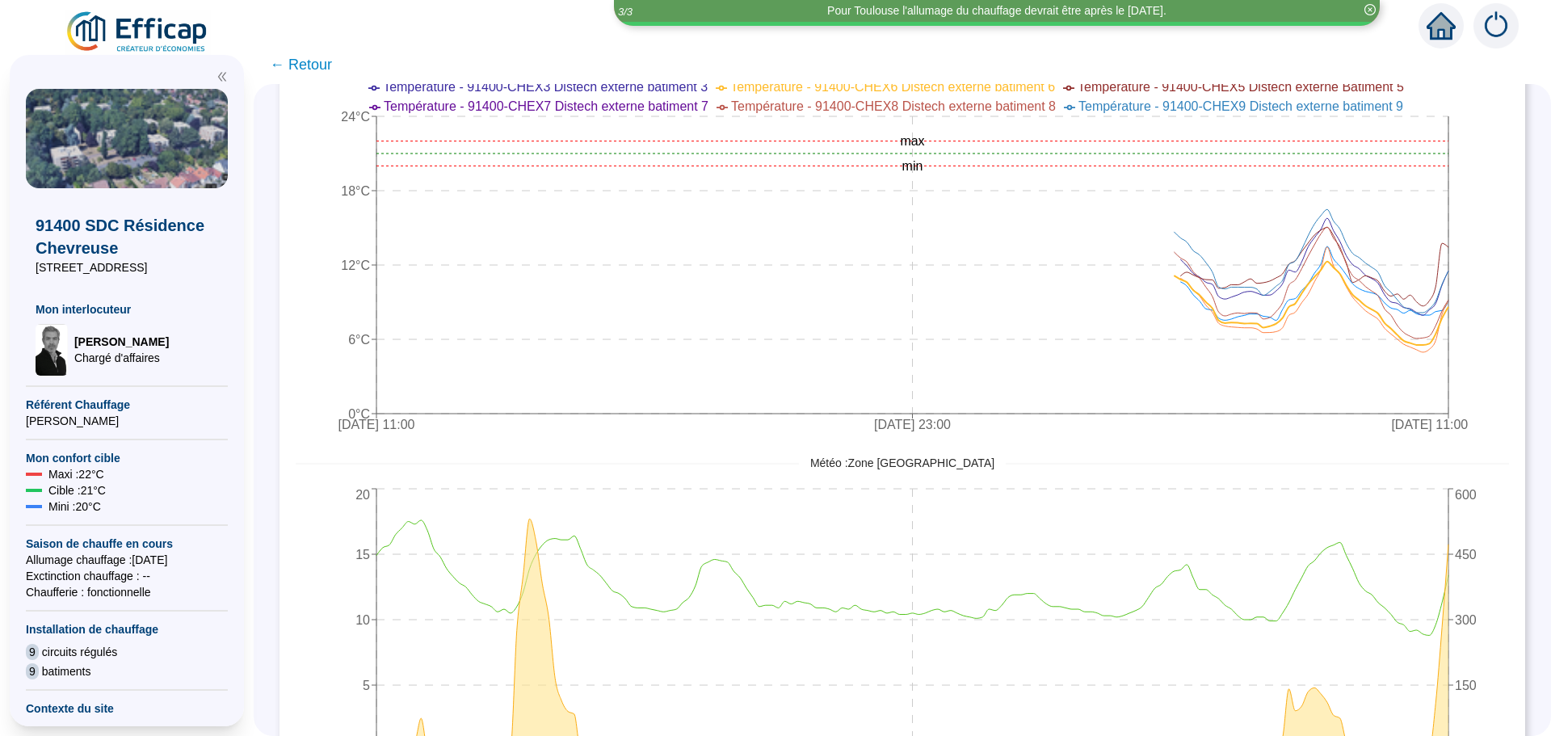
scroll to position [727, 0]
